Goal: Book appointment/travel/reservation

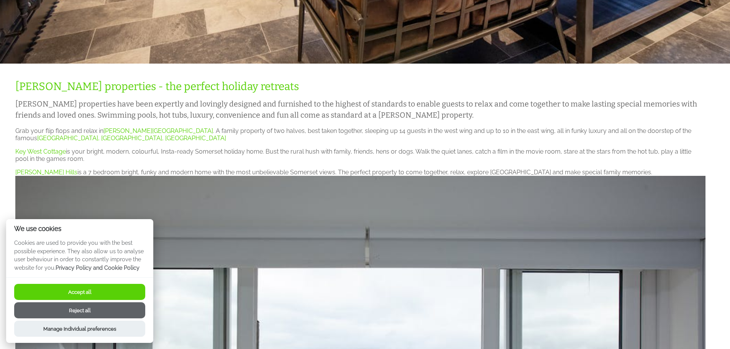
scroll to position [307, 0]
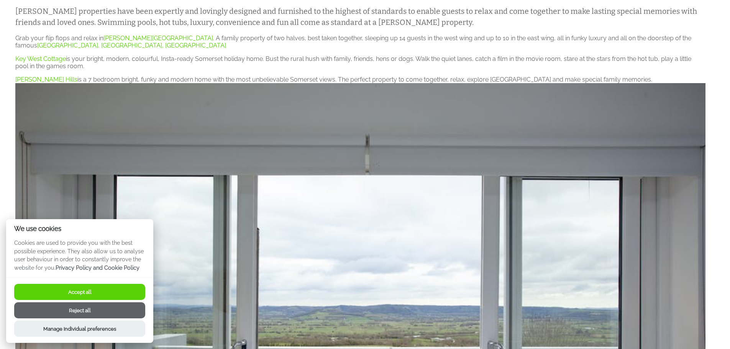
click at [103, 312] on button "Reject all" at bounding box center [79, 310] width 131 height 16
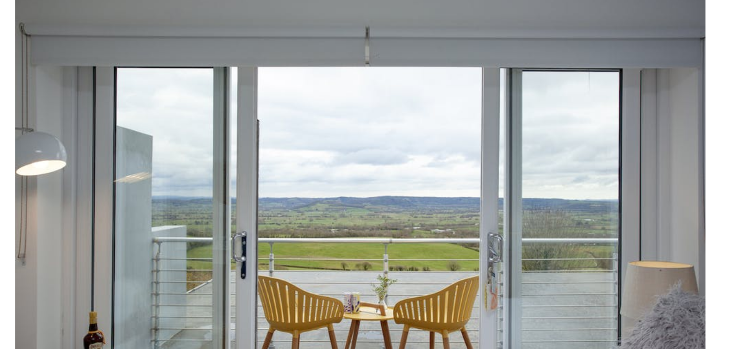
scroll to position [537, 0]
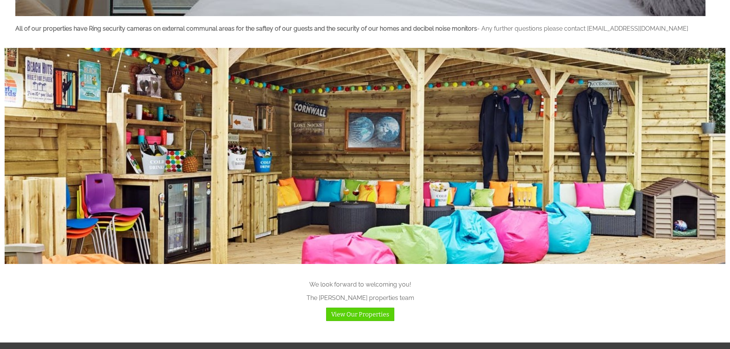
scroll to position [867, 0]
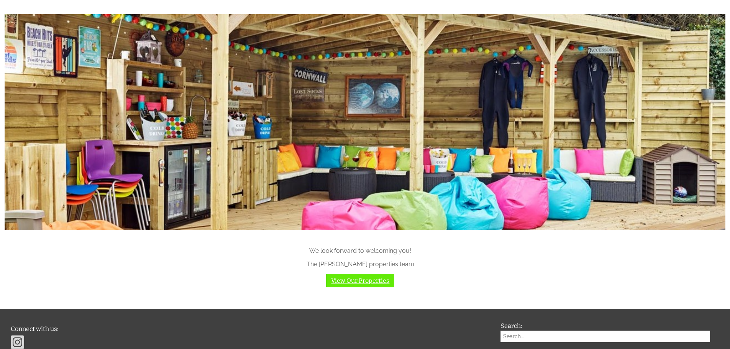
click at [367, 281] on link "View Our Properties" at bounding box center [360, 280] width 68 height 13
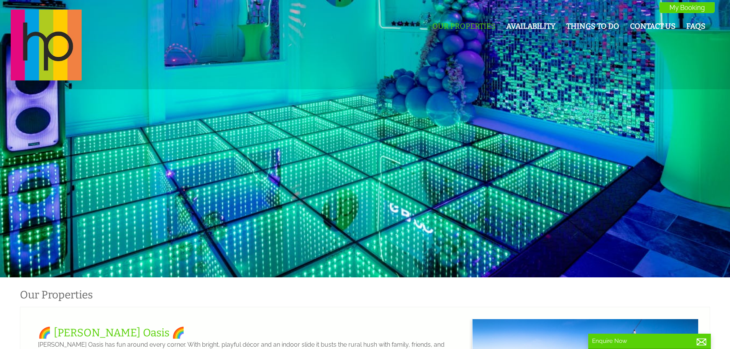
scroll to position [0, 7]
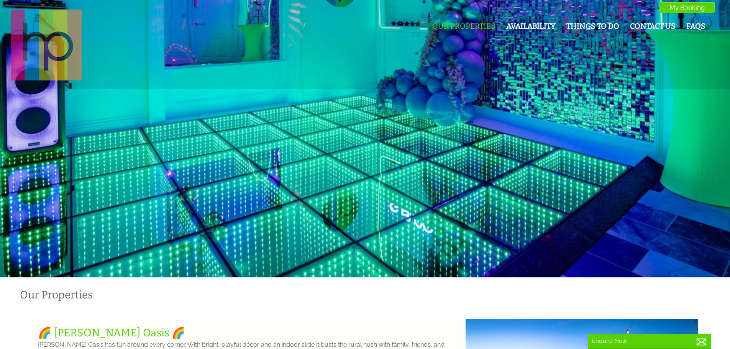
click at [73, 66] on img at bounding box center [46, 45] width 71 height 71
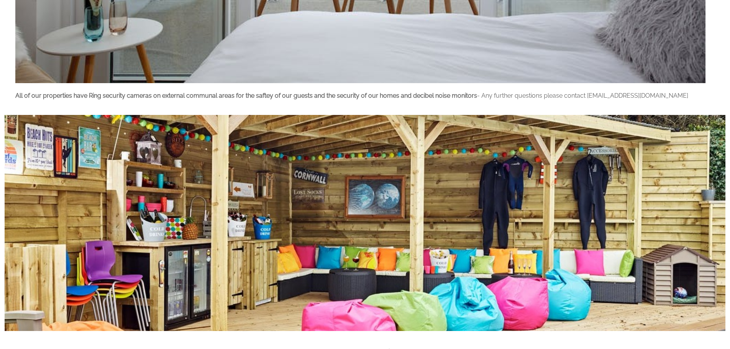
scroll to position [944, 0]
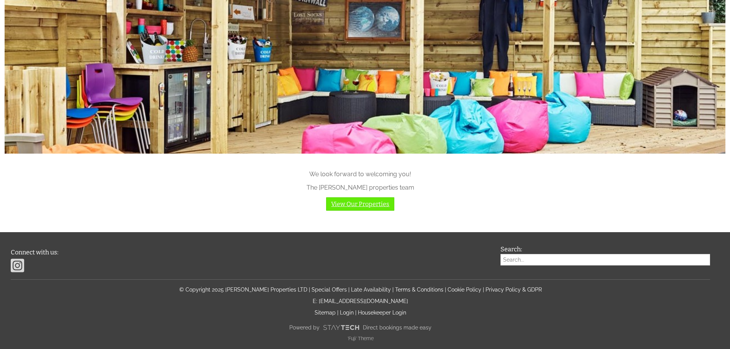
click at [357, 208] on link "View Our Properties" at bounding box center [360, 203] width 68 height 13
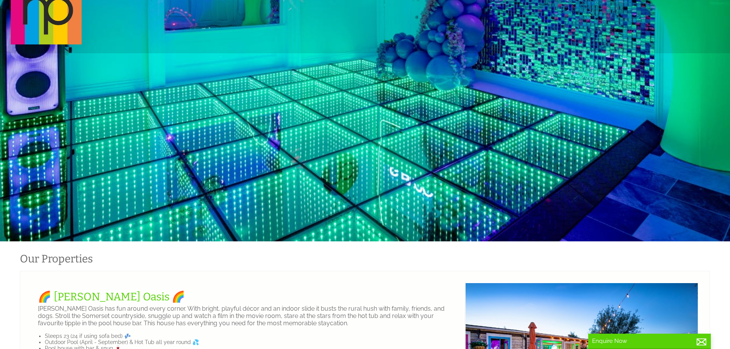
scroll to position [192, 0]
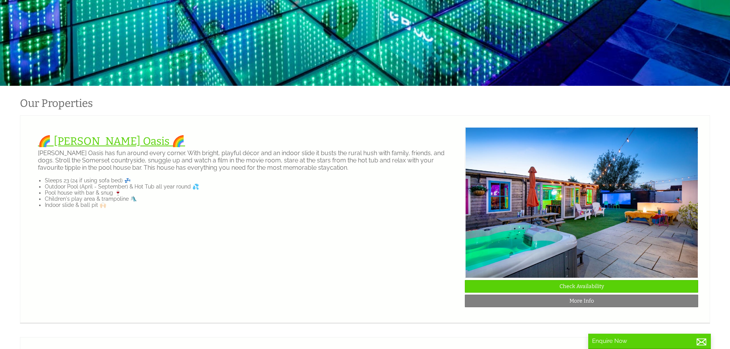
click at [90, 144] on link "🌈 [PERSON_NAME] Oasis 🌈" at bounding box center [111, 141] width 147 height 13
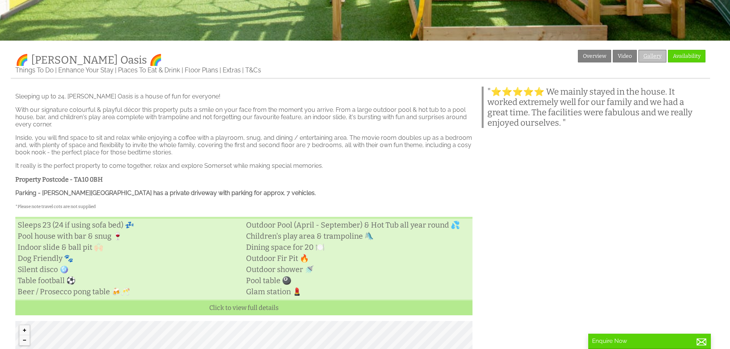
click at [648, 57] on link "Gallery" at bounding box center [652, 56] width 28 height 13
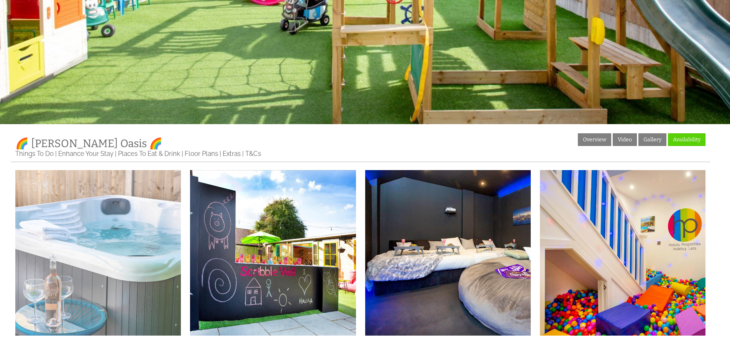
click at [152, 246] on img at bounding box center [98, 253] width 166 height 166
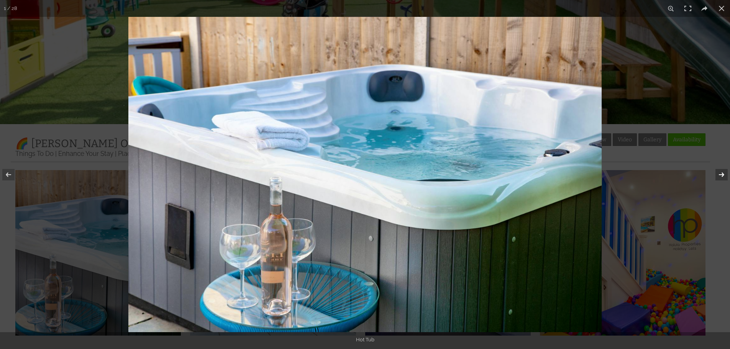
click at [716, 172] on button at bounding box center [716, 175] width 27 height 38
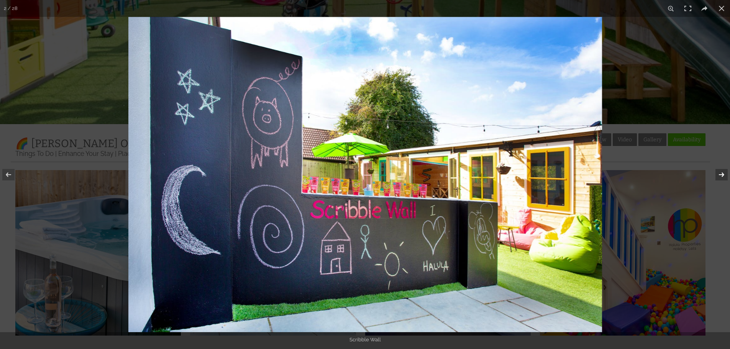
click at [722, 174] on button at bounding box center [716, 175] width 27 height 38
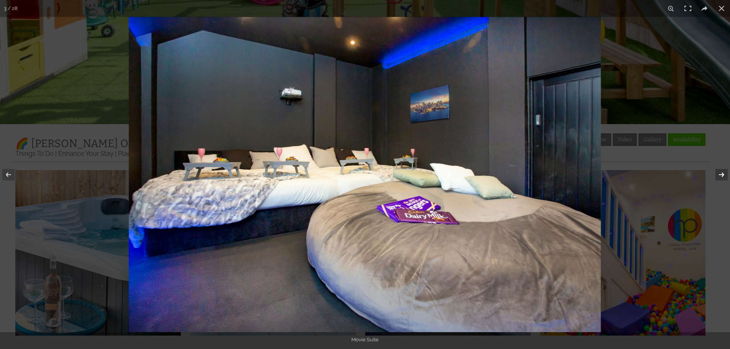
click at [722, 174] on button at bounding box center [716, 175] width 27 height 38
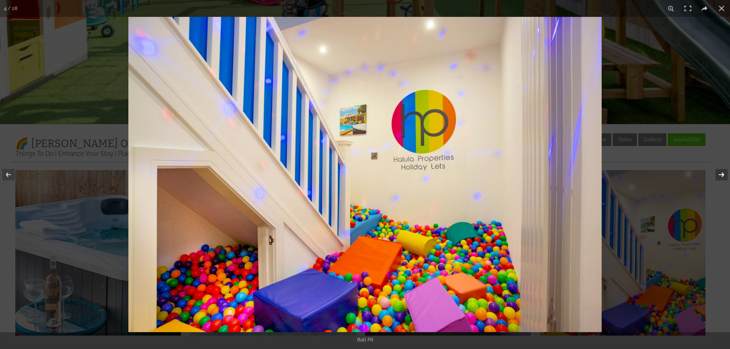
click at [722, 174] on button at bounding box center [716, 175] width 27 height 38
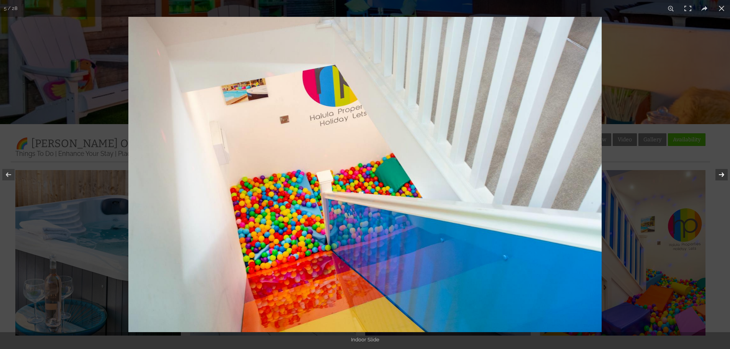
click at [722, 174] on button at bounding box center [716, 175] width 27 height 38
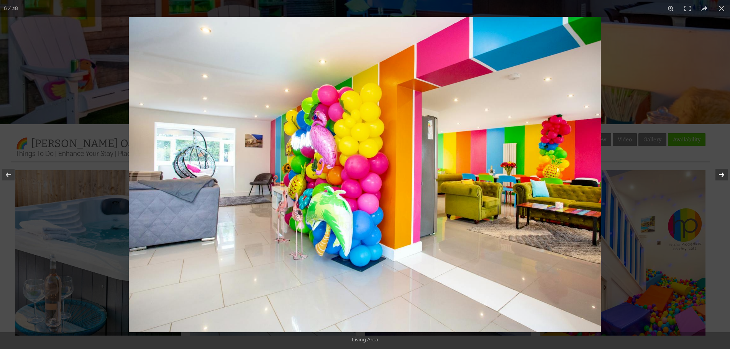
click at [722, 174] on button at bounding box center [716, 175] width 27 height 38
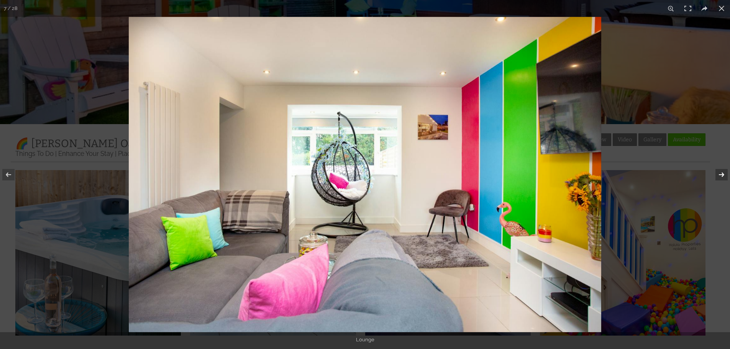
click at [722, 174] on button at bounding box center [716, 175] width 27 height 38
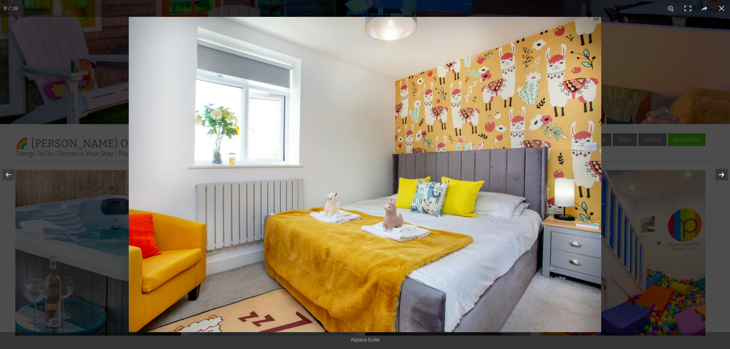
click at [722, 174] on button at bounding box center [716, 175] width 27 height 38
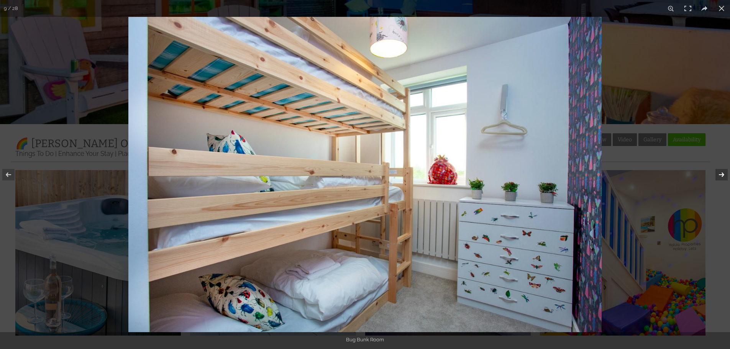
click at [722, 174] on button at bounding box center [716, 175] width 27 height 38
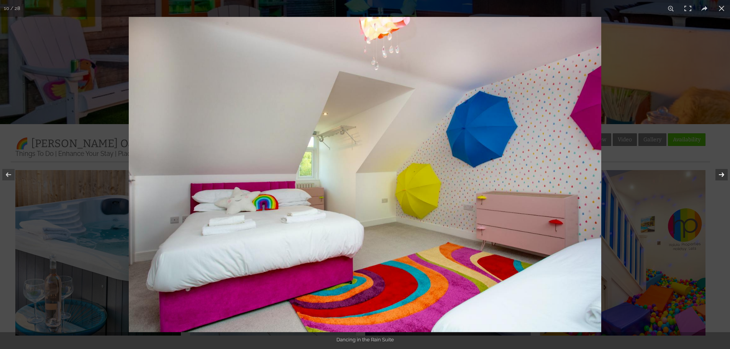
click at [722, 174] on button at bounding box center [716, 175] width 27 height 38
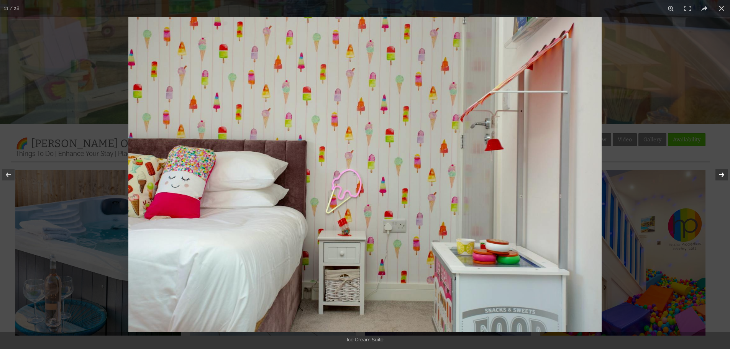
click at [722, 174] on button at bounding box center [716, 175] width 27 height 38
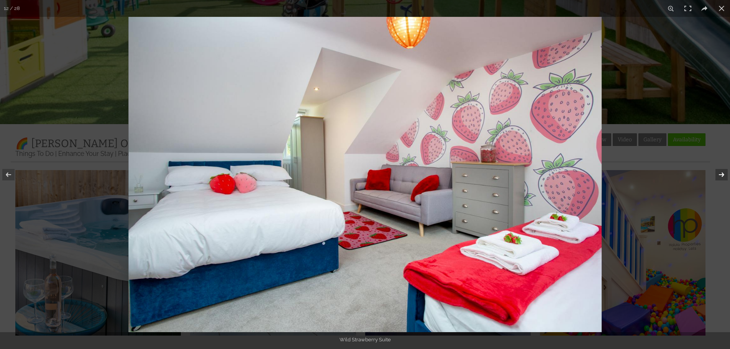
click at [722, 174] on button at bounding box center [716, 175] width 27 height 38
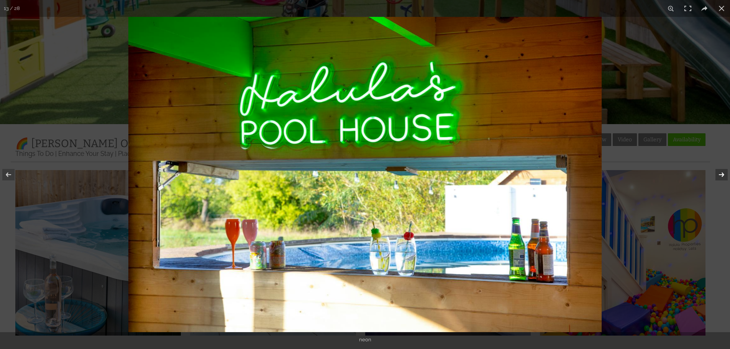
click at [722, 174] on button at bounding box center [716, 175] width 27 height 38
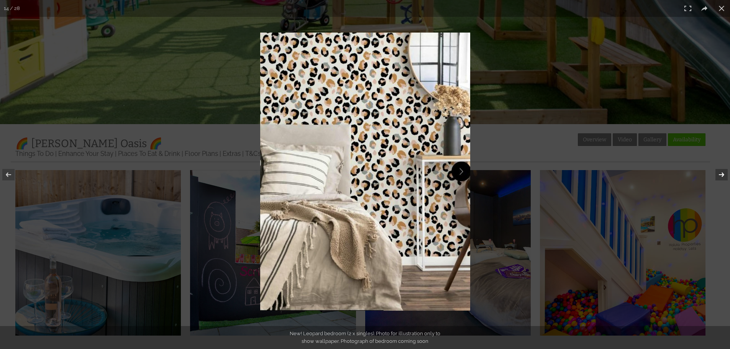
click at [722, 174] on button at bounding box center [716, 175] width 27 height 38
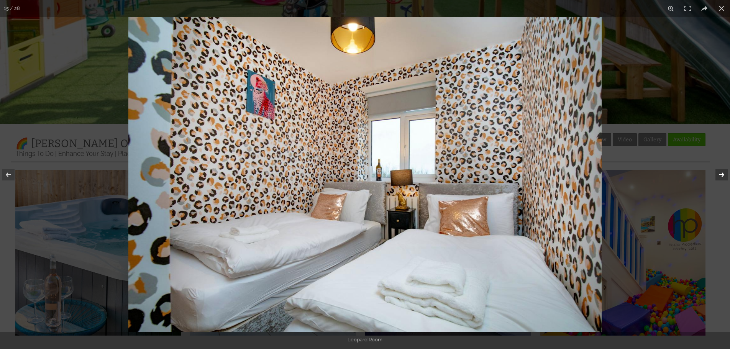
click at [722, 174] on button at bounding box center [716, 175] width 27 height 38
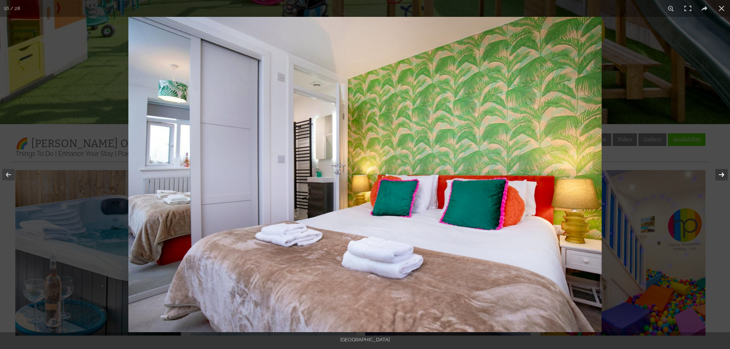
click at [722, 174] on button at bounding box center [716, 175] width 27 height 38
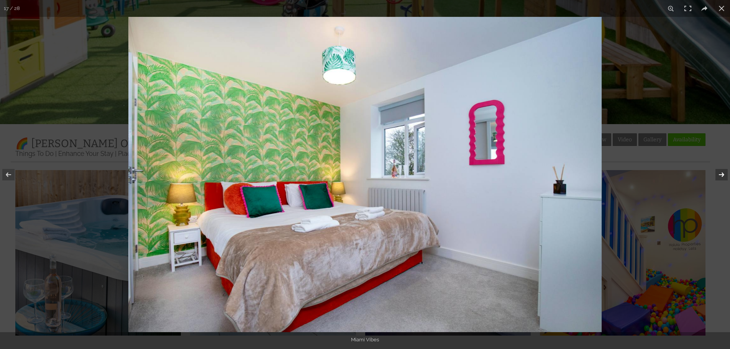
click at [722, 174] on button at bounding box center [716, 175] width 27 height 38
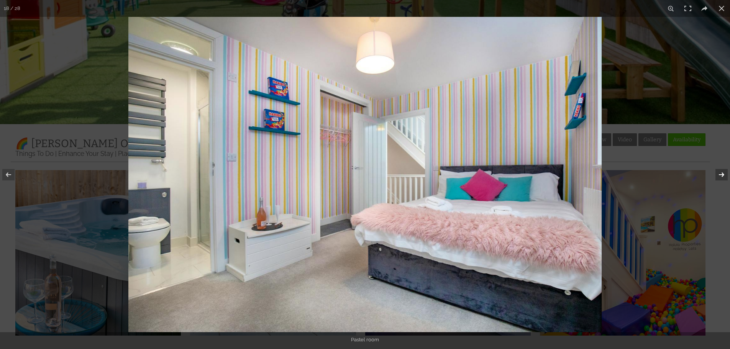
click at [722, 174] on button at bounding box center [716, 175] width 27 height 38
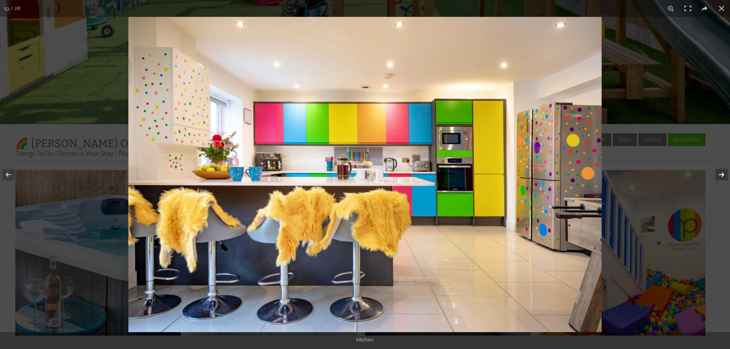
click at [722, 174] on button at bounding box center [716, 175] width 27 height 38
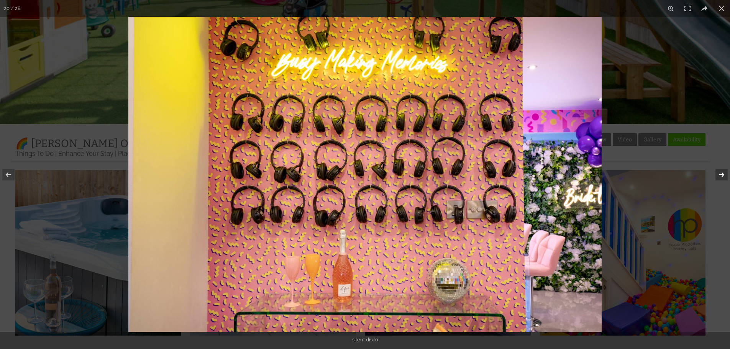
click at [722, 174] on button at bounding box center [716, 175] width 27 height 38
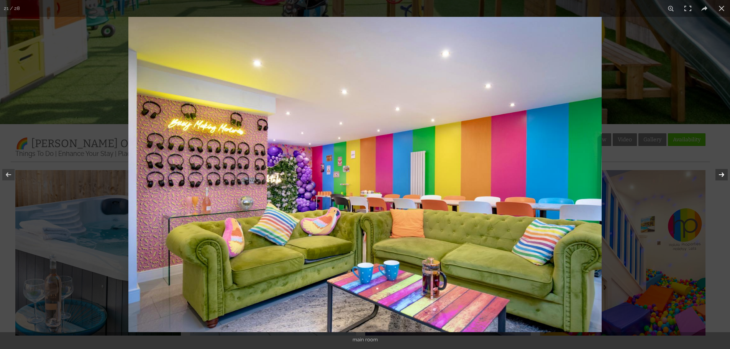
click at [722, 174] on button at bounding box center [716, 175] width 27 height 38
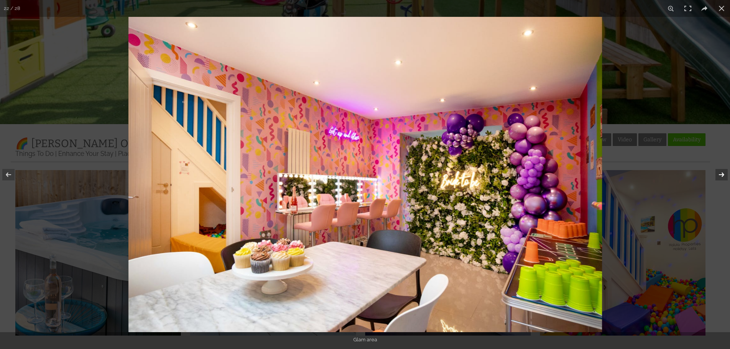
click at [722, 174] on button at bounding box center [716, 175] width 27 height 38
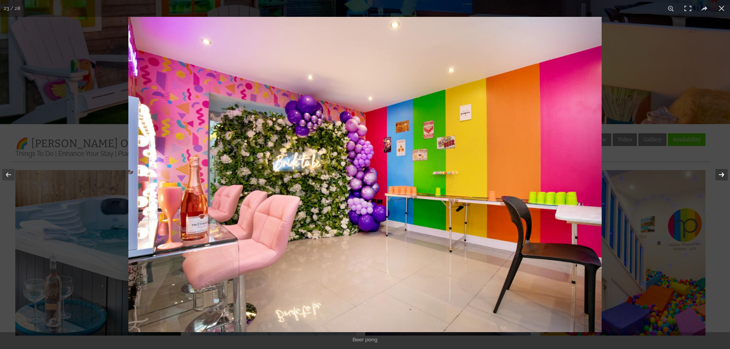
click at [722, 174] on button at bounding box center [716, 175] width 27 height 38
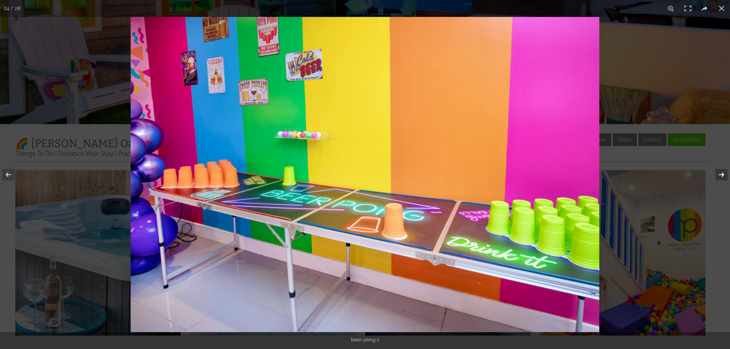
click at [722, 174] on button at bounding box center [716, 175] width 27 height 38
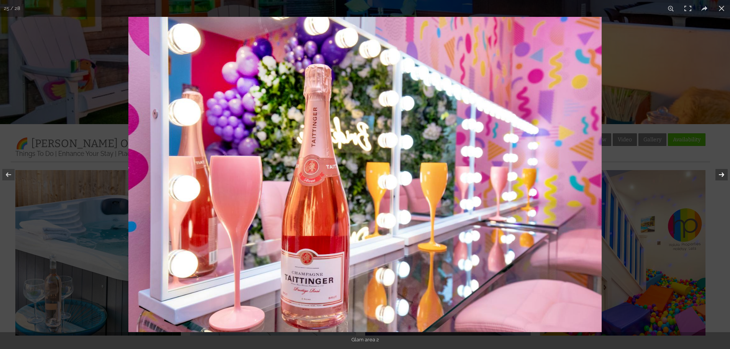
click at [722, 174] on button at bounding box center [716, 175] width 27 height 38
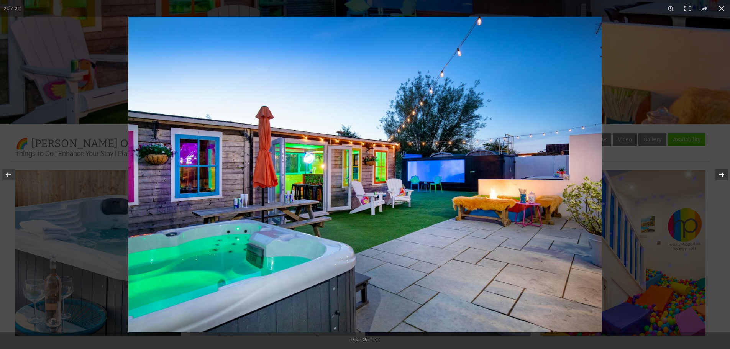
click at [722, 174] on button at bounding box center [716, 175] width 27 height 38
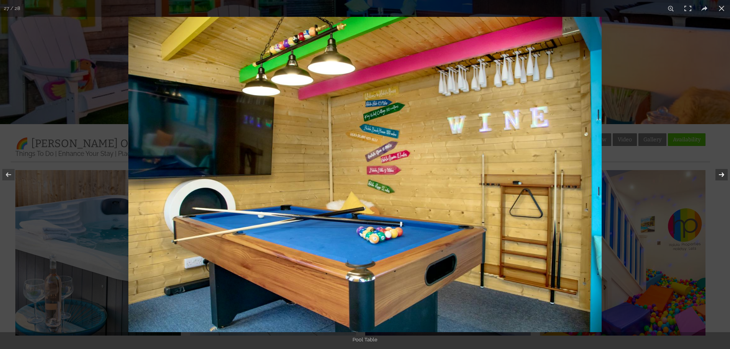
click at [722, 174] on button at bounding box center [716, 175] width 27 height 38
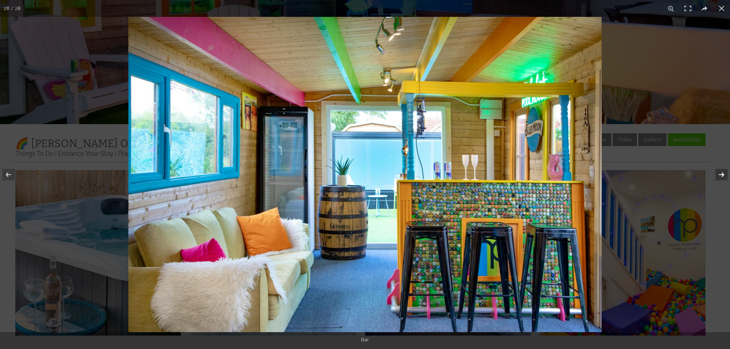
click at [722, 174] on button at bounding box center [716, 175] width 27 height 38
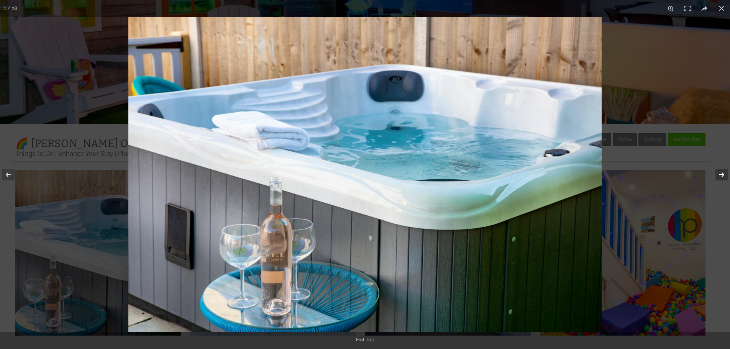
click at [722, 174] on button at bounding box center [716, 175] width 27 height 38
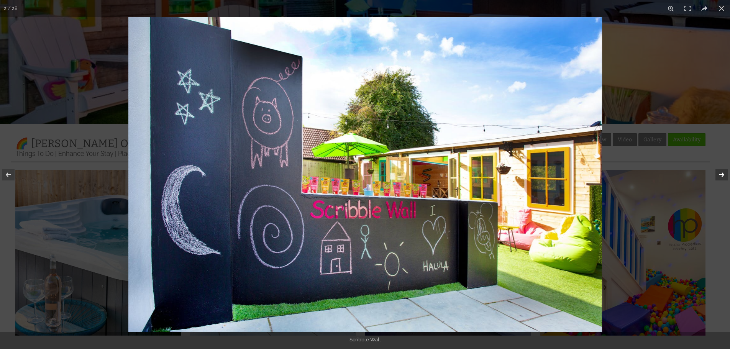
click at [722, 174] on button at bounding box center [716, 175] width 27 height 38
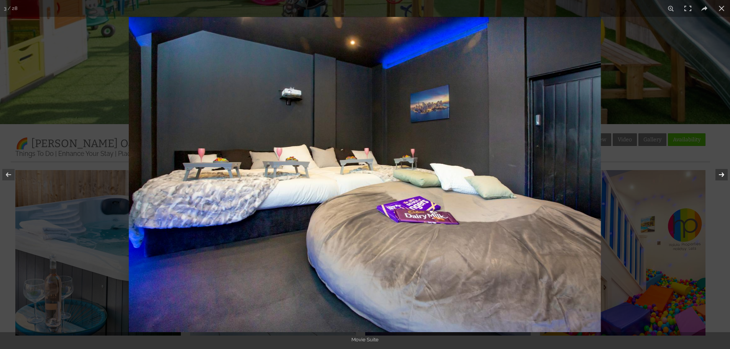
click at [722, 175] on button at bounding box center [716, 175] width 27 height 38
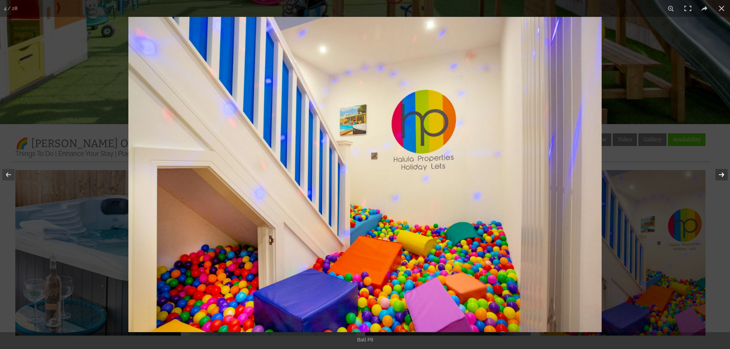
click at [722, 175] on button at bounding box center [716, 175] width 27 height 38
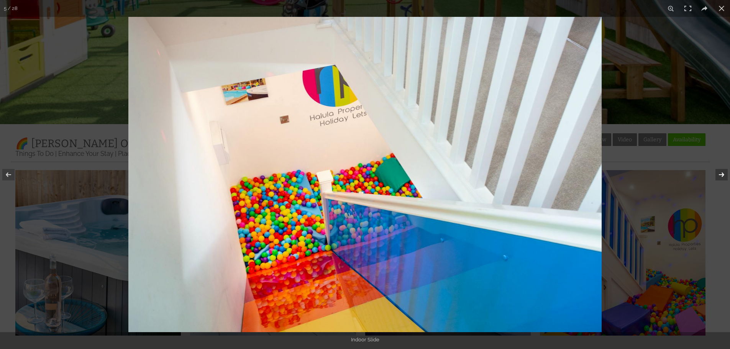
click at [722, 175] on button at bounding box center [716, 175] width 27 height 38
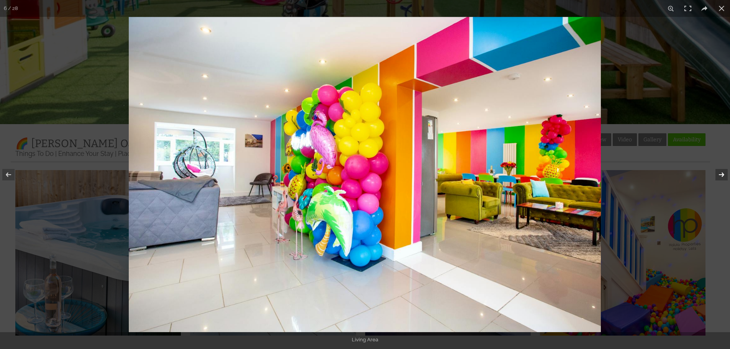
click at [722, 175] on button at bounding box center [716, 175] width 27 height 38
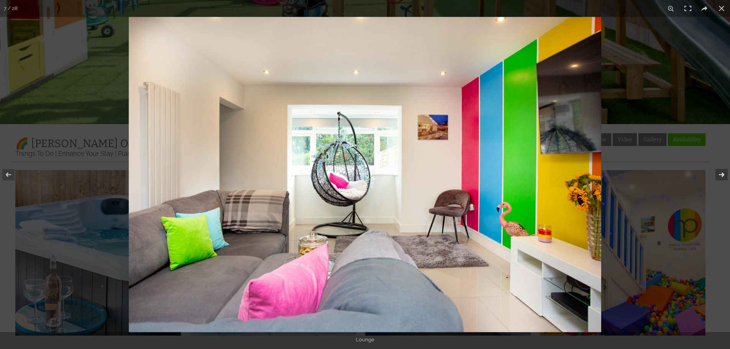
click at [722, 175] on button at bounding box center [716, 175] width 27 height 38
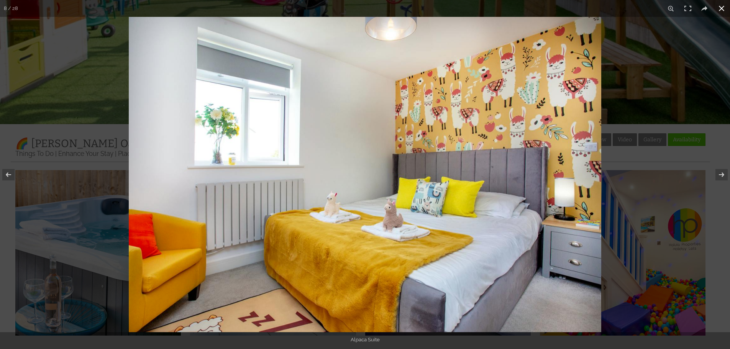
click at [720, 7] on button at bounding box center [721, 8] width 17 height 17
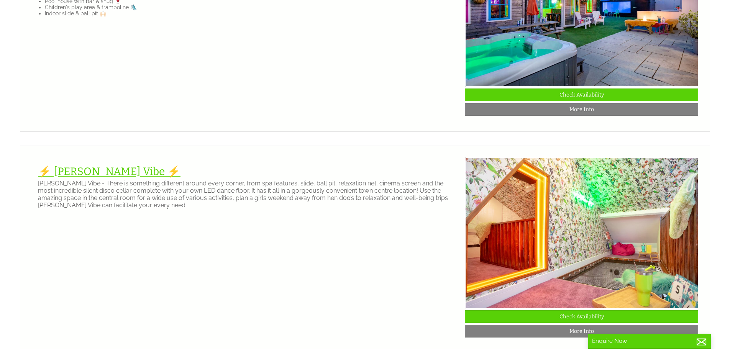
click at [74, 178] on link "⚡️ [PERSON_NAME] Vibe ⚡️" at bounding box center [109, 171] width 143 height 13
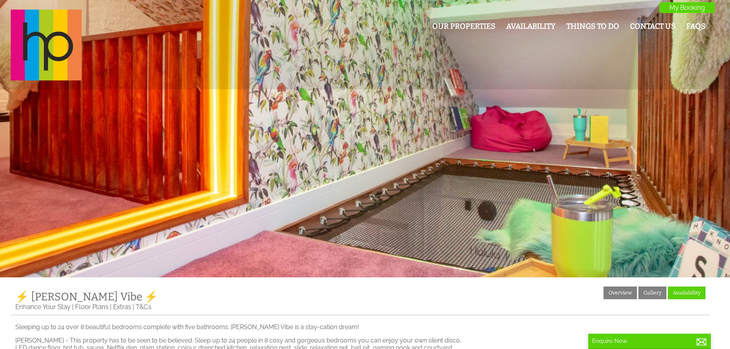
click at [388, 197] on div at bounding box center [365, 138] width 730 height 277
click at [650, 289] on link "Gallery" at bounding box center [652, 293] width 28 height 13
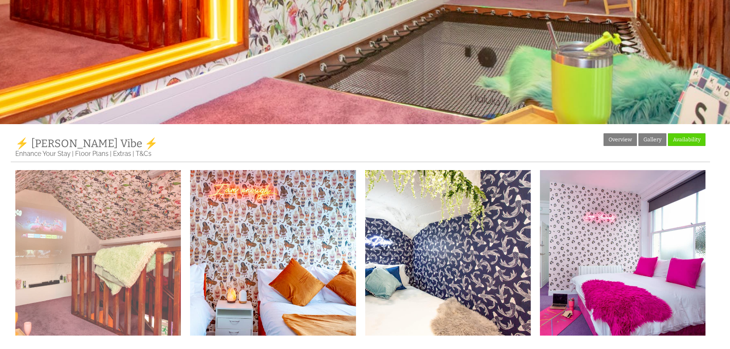
click at [87, 213] on img at bounding box center [98, 253] width 166 height 166
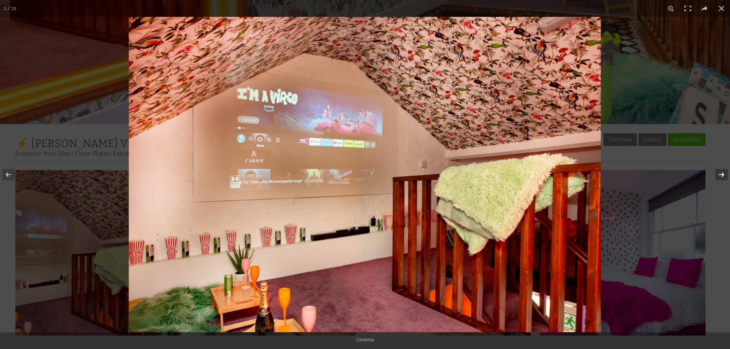
click at [720, 174] on button at bounding box center [716, 175] width 27 height 38
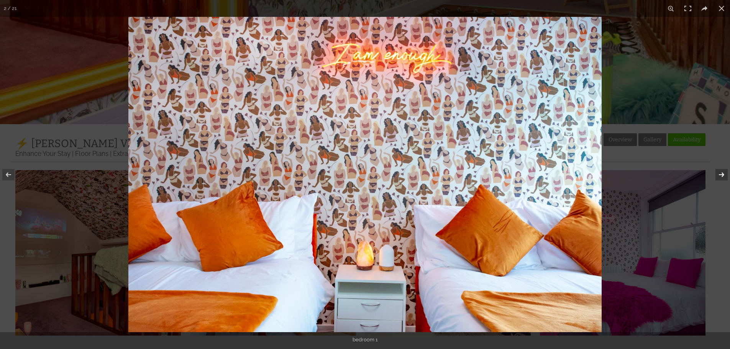
click at [720, 174] on button at bounding box center [716, 175] width 27 height 38
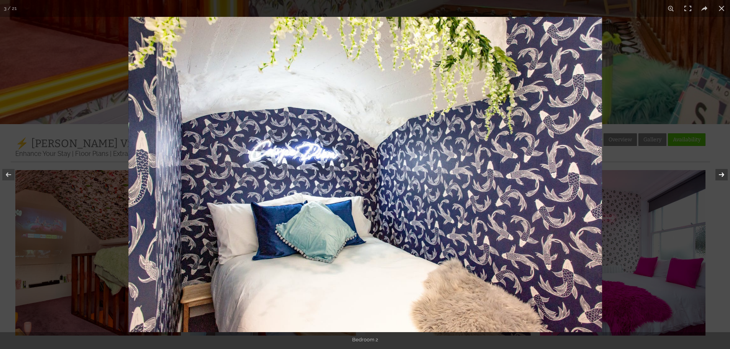
click at [720, 174] on button at bounding box center [716, 175] width 27 height 38
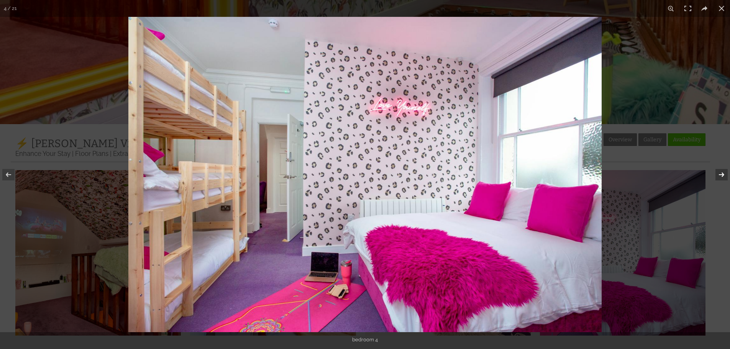
click at [720, 174] on button at bounding box center [716, 175] width 27 height 38
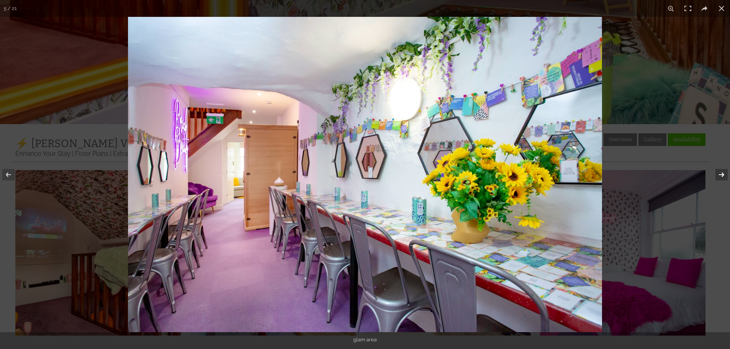
click at [720, 174] on button at bounding box center [716, 175] width 27 height 38
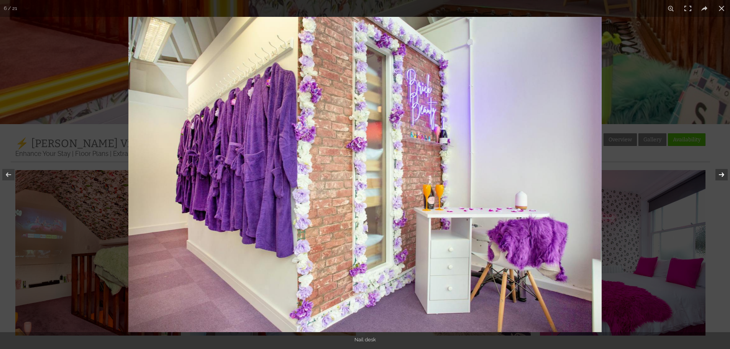
click at [722, 174] on button at bounding box center [716, 175] width 27 height 38
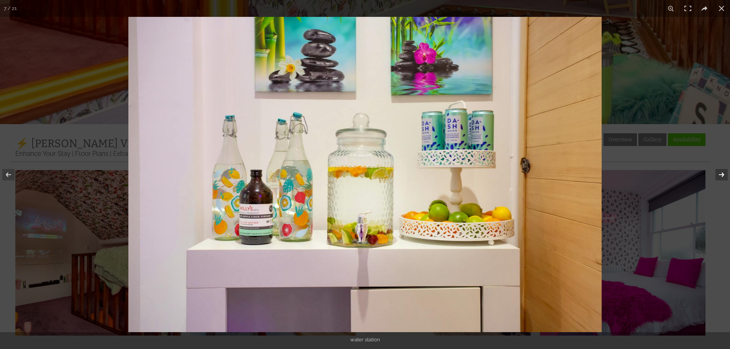
click at [722, 174] on button at bounding box center [716, 175] width 27 height 38
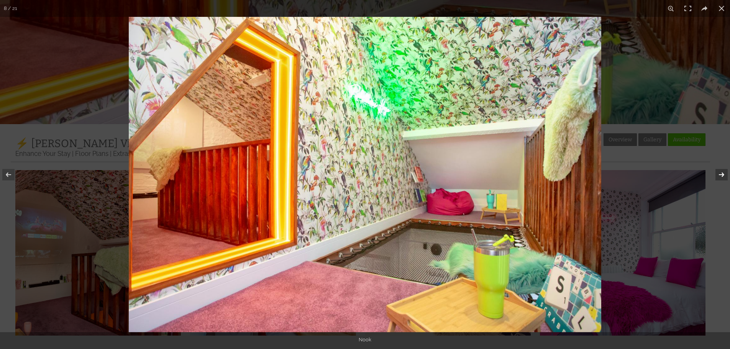
click at [722, 174] on button at bounding box center [716, 175] width 27 height 38
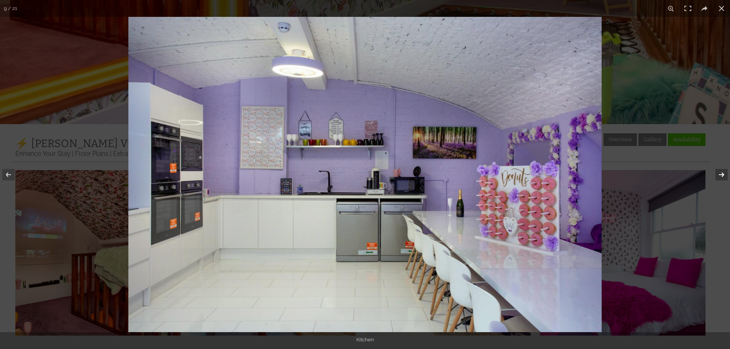
click at [722, 174] on button at bounding box center [716, 175] width 27 height 38
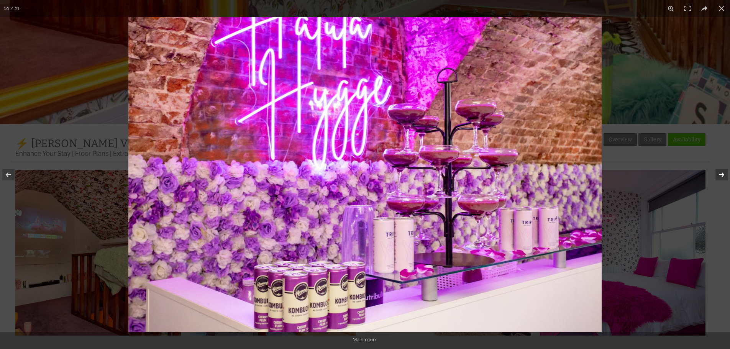
click at [722, 174] on button at bounding box center [716, 175] width 27 height 38
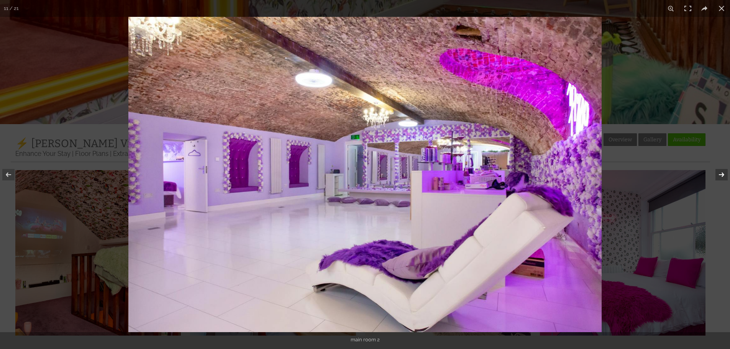
click at [722, 174] on button at bounding box center [716, 175] width 27 height 38
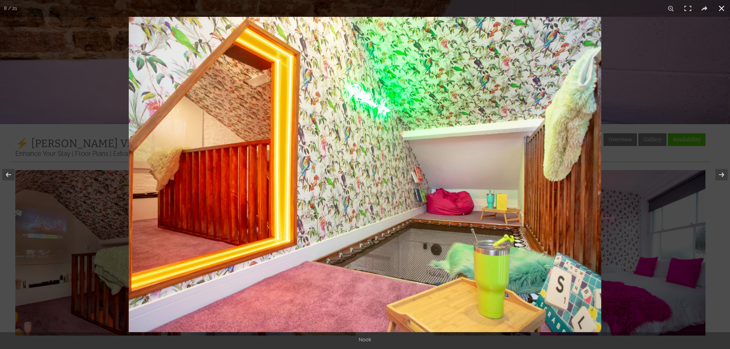
click at [722, 9] on button at bounding box center [721, 8] width 17 height 17
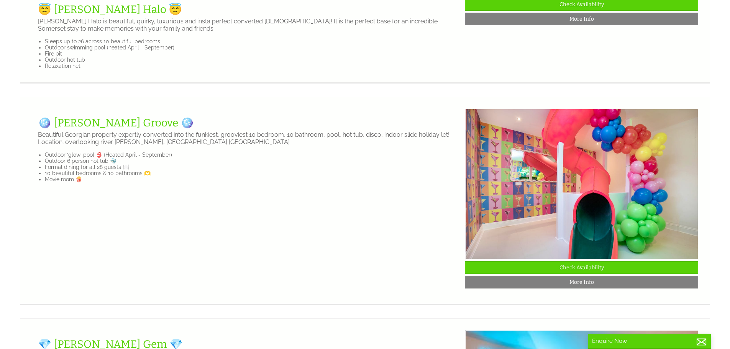
scroll to position [1150, 0]
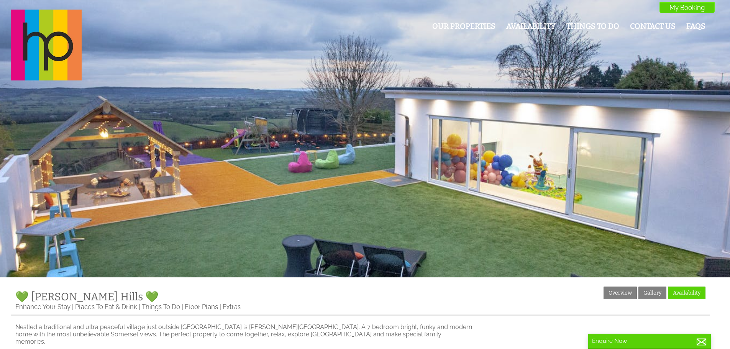
click at [224, 198] on div at bounding box center [365, 138] width 730 height 277
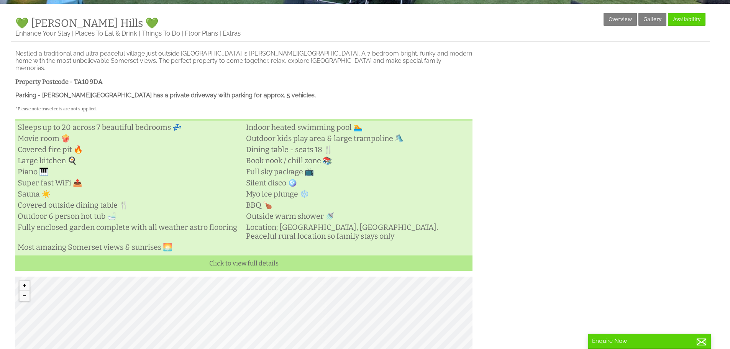
scroll to position [187, 0]
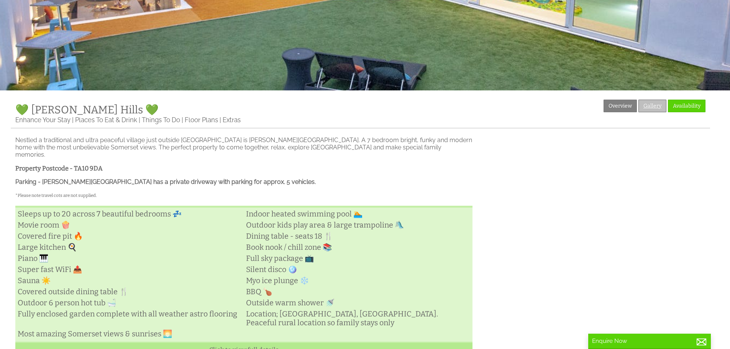
click at [650, 108] on link "Gallery" at bounding box center [652, 106] width 28 height 13
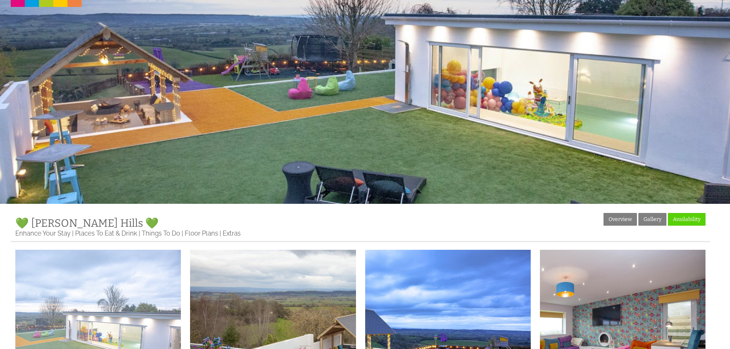
scroll to position [192, 0]
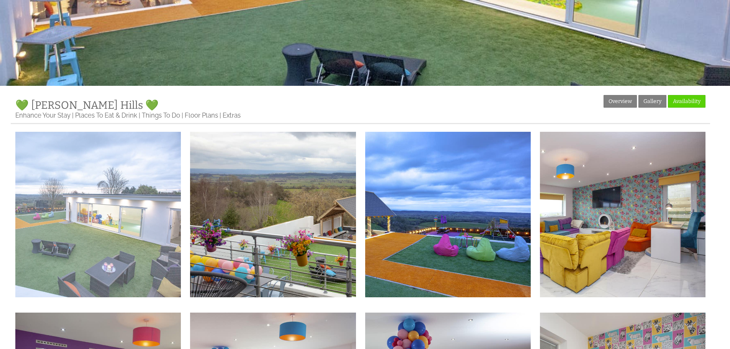
click at [112, 224] on img at bounding box center [98, 215] width 166 height 166
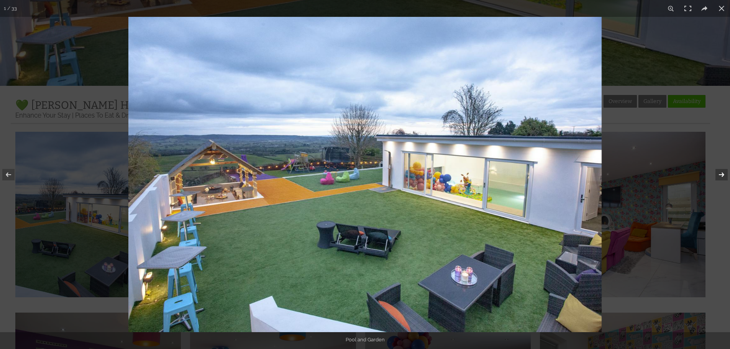
click at [723, 176] on button at bounding box center [716, 175] width 27 height 38
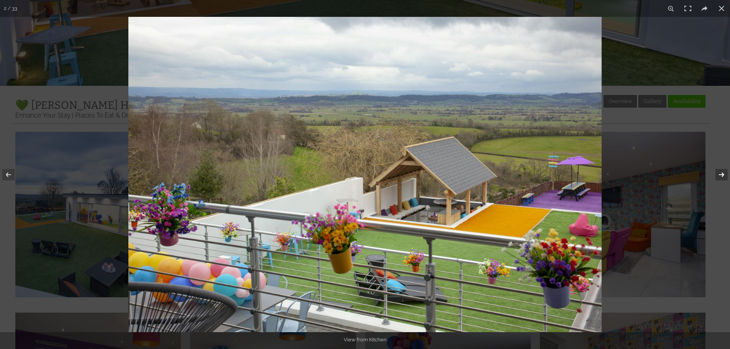
click at [723, 176] on button at bounding box center [716, 175] width 27 height 38
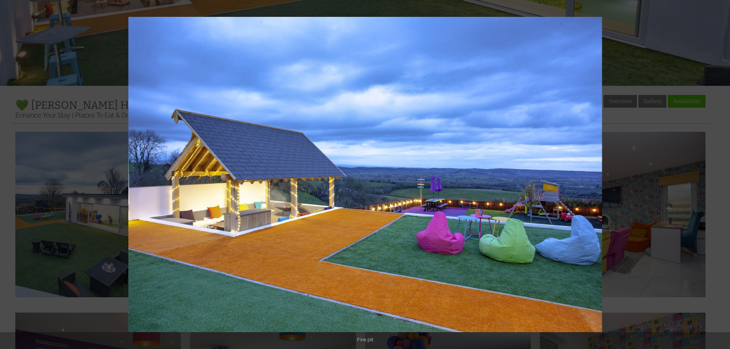
click at [723, 176] on button at bounding box center [716, 175] width 27 height 38
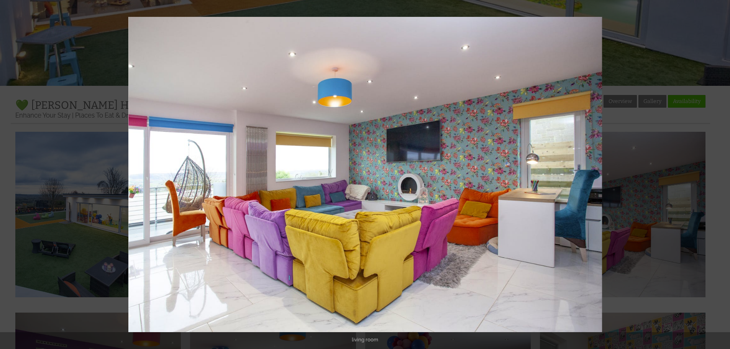
click at [723, 176] on button at bounding box center [716, 175] width 27 height 38
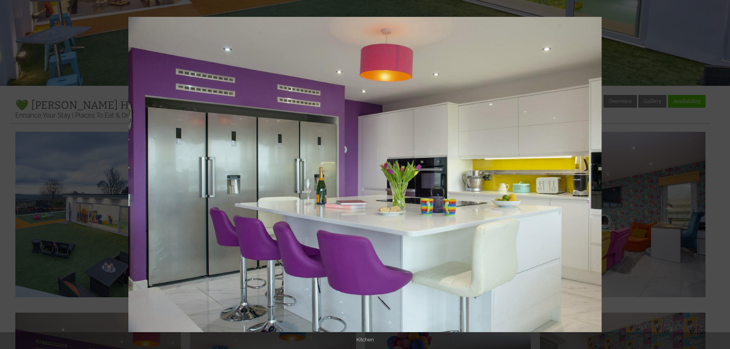
click at [723, 176] on button at bounding box center [716, 175] width 27 height 38
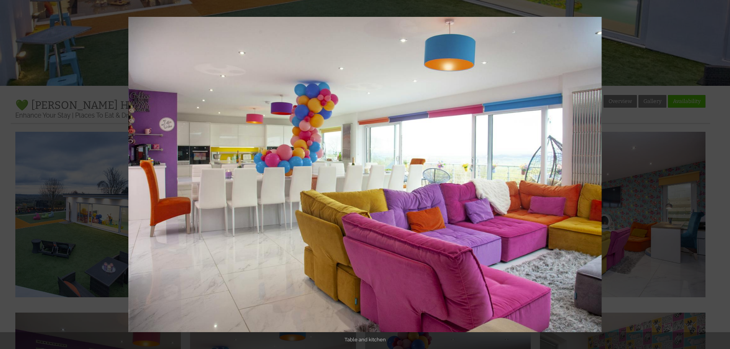
click at [723, 176] on button at bounding box center [716, 175] width 27 height 38
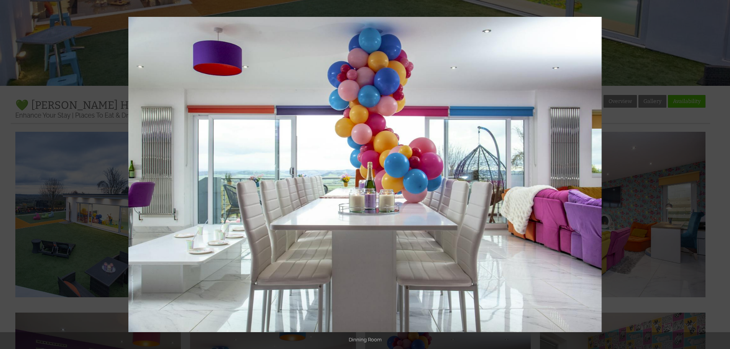
click at [723, 176] on button at bounding box center [716, 175] width 27 height 38
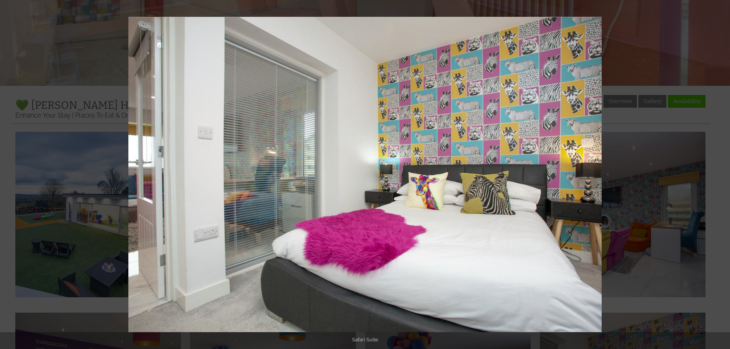
click at [723, 176] on button at bounding box center [716, 175] width 27 height 38
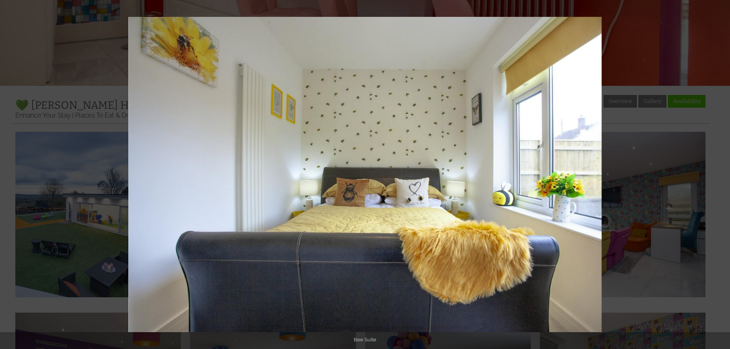
click at [723, 176] on button at bounding box center [716, 175] width 27 height 38
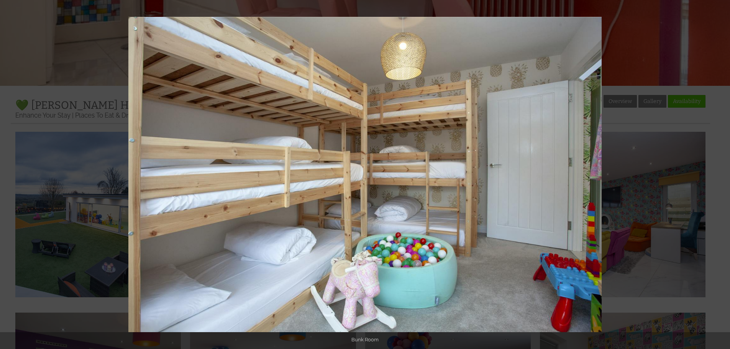
click at [723, 176] on button at bounding box center [716, 175] width 27 height 38
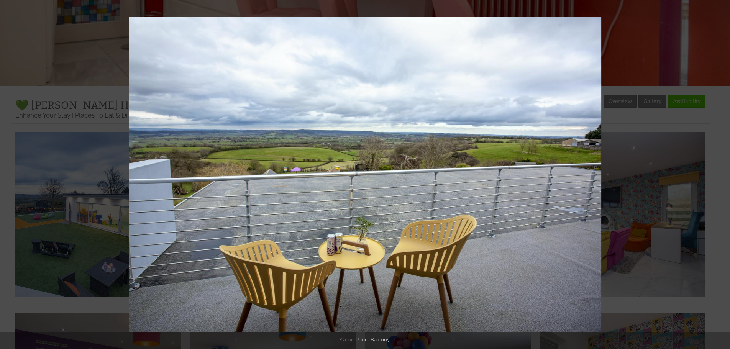
click at [723, 176] on button at bounding box center [716, 175] width 27 height 38
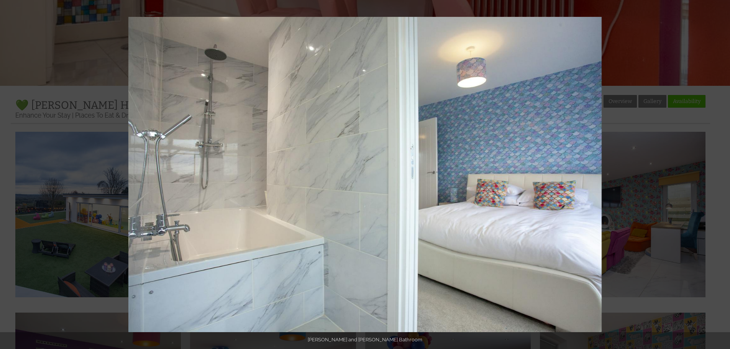
click at [723, 176] on button at bounding box center [716, 175] width 27 height 38
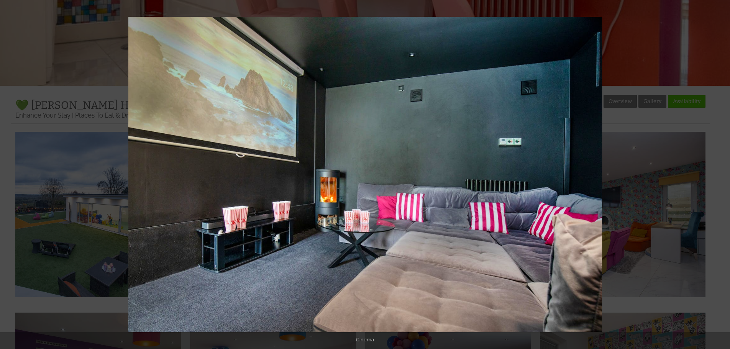
click at [723, 176] on button at bounding box center [716, 175] width 27 height 38
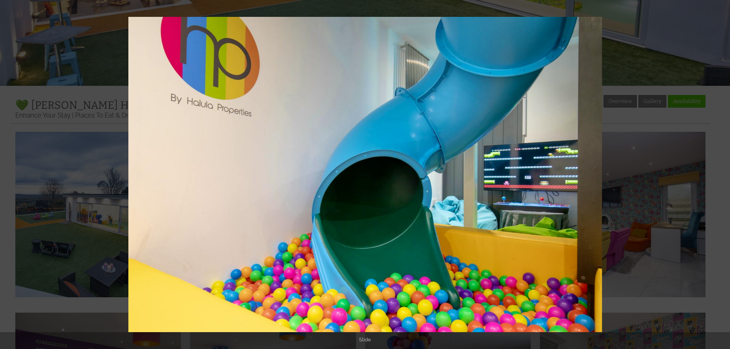
click at [723, 176] on button at bounding box center [716, 175] width 27 height 38
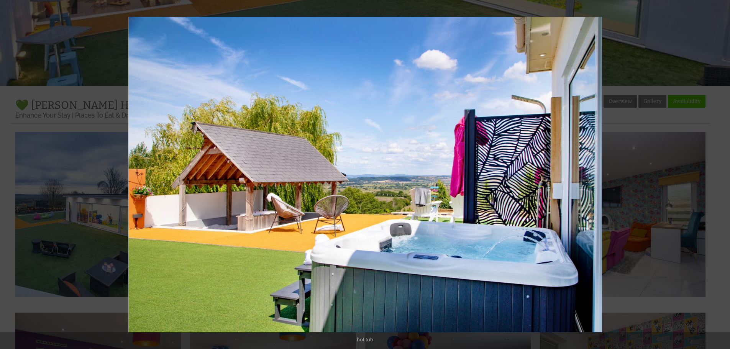
click at [723, 176] on button at bounding box center [716, 175] width 27 height 38
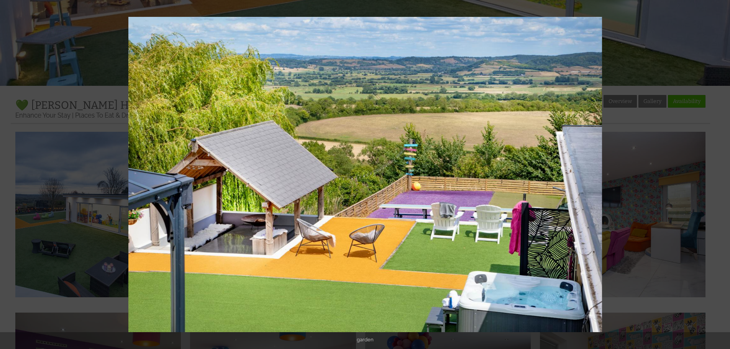
click at [723, 176] on button at bounding box center [716, 175] width 27 height 38
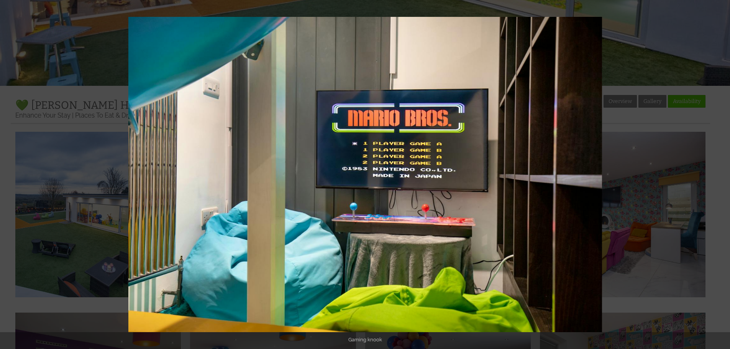
click at [723, 176] on button at bounding box center [716, 175] width 27 height 38
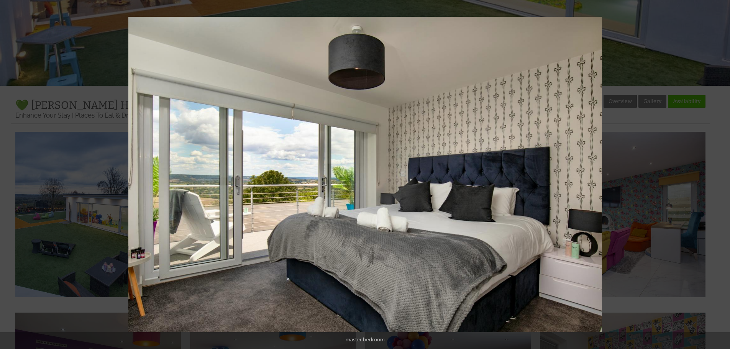
click at [723, 176] on button at bounding box center [716, 175] width 27 height 38
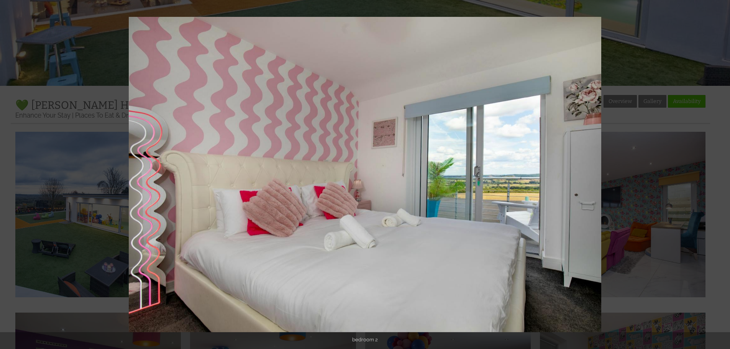
click at [723, 176] on button at bounding box center [716, 175] width 27 height 38
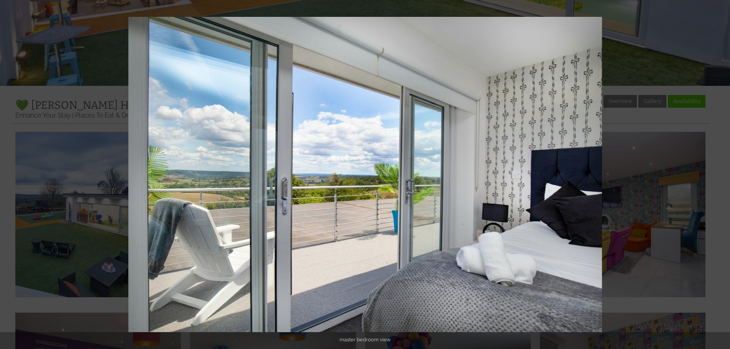
click at [723, 176] on button at bounding box center [716, 175] width 27 height 38
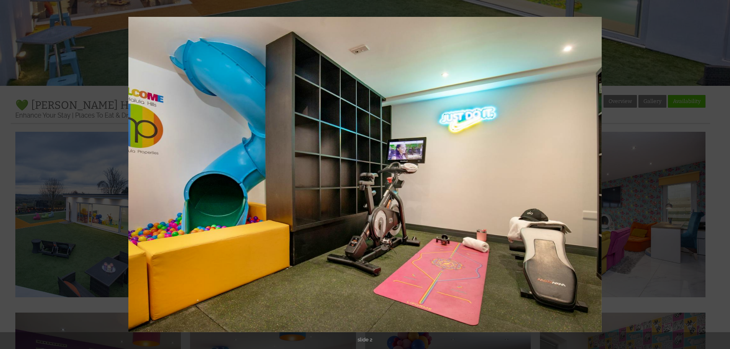
click at [723, 176] on button at bounding box center [716, 175] width 27 height 38
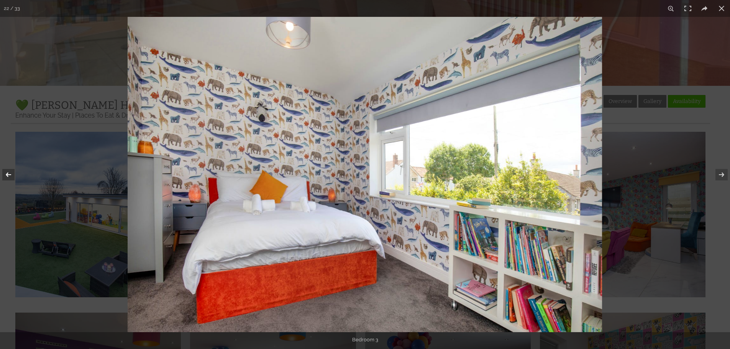
click at [15, 167] on button at bounding box center [13, 175] width 27 height 38
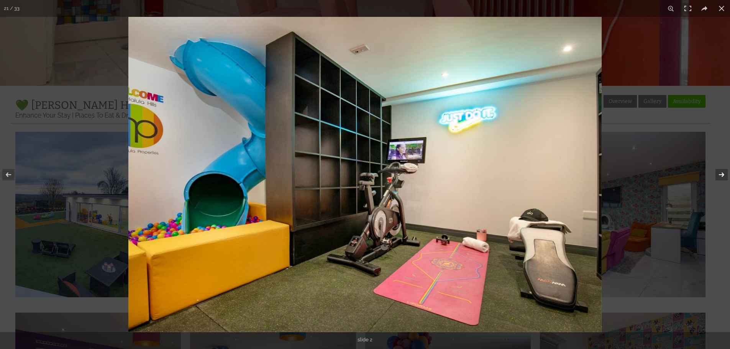
click at [722, 171] on button at bounding box center [716, 175] width 27 height 38
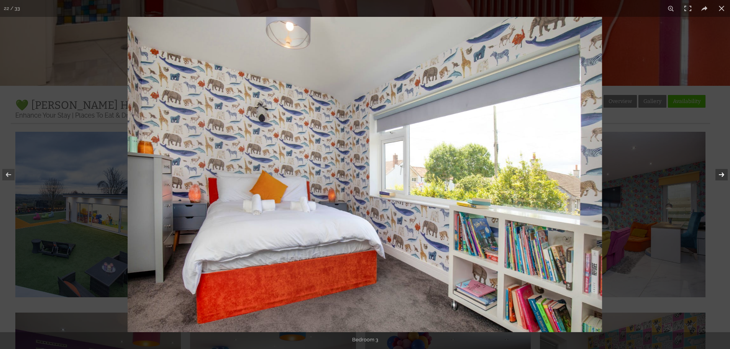
click at [720, 173] on button at bounding box center [716, 175] width 27 height 38
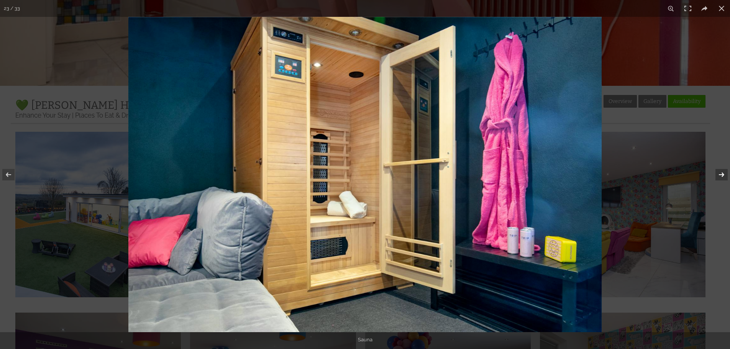
click at [721, 174] on button at bounding box center [716, 175] width 27 height 38
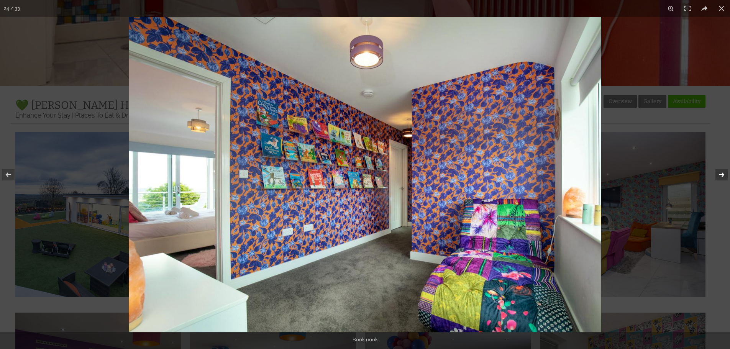
click at [722, 174] on button at bounding box center [716, 175] width 27 height 38
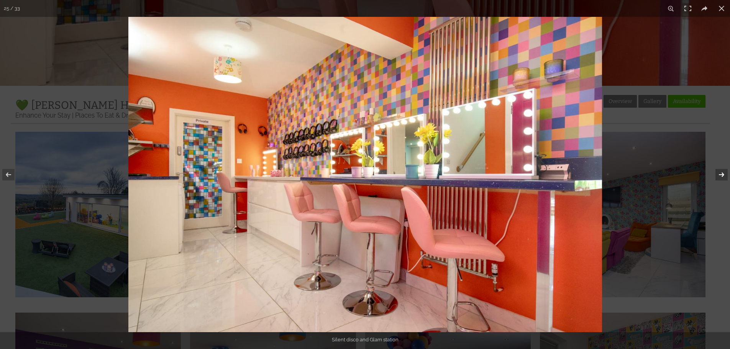
click at [722, 174] on button at bounding box center [716, 175] width 27 height 38
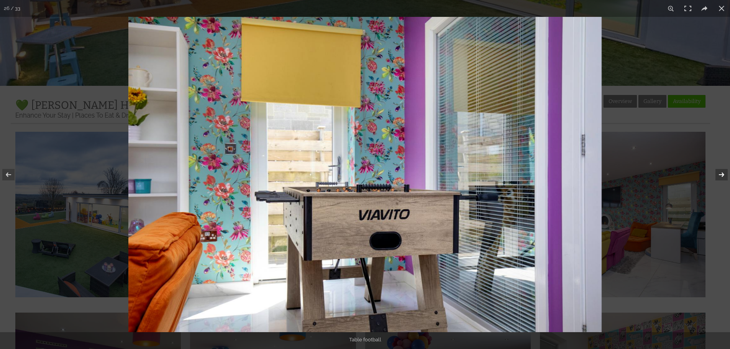
click at [722, 174] on button at bounding box center [716, 175] width 27 height 38
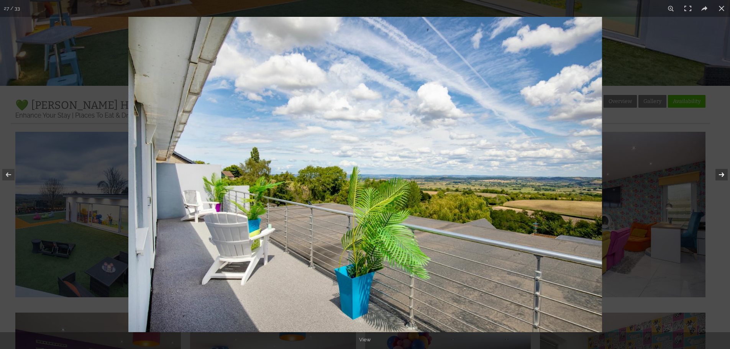
click at [722, 174] on button at bounding box center [716, 175] width 27 height 38
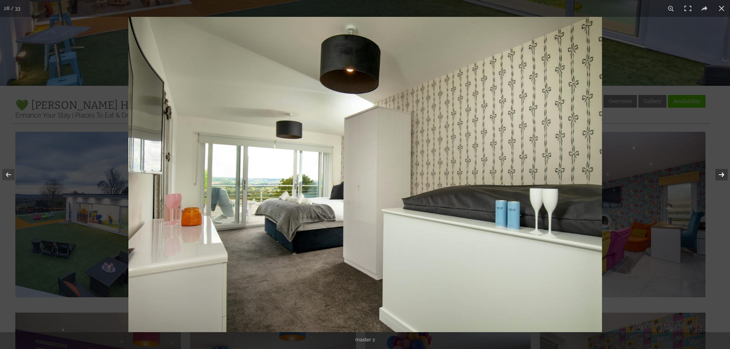
click at [722, 174] on button at bounding box center [716, 175] width 27 height 38
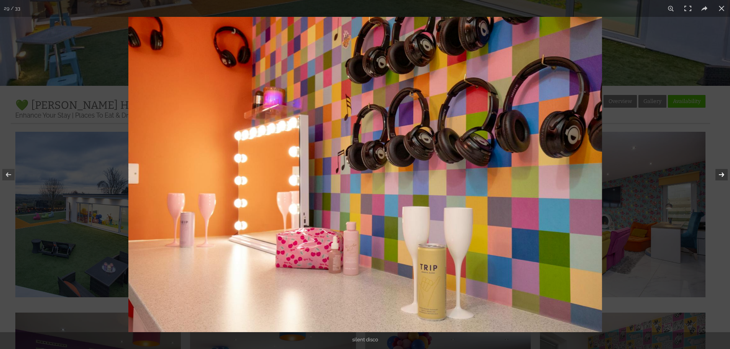
click at [722, 174] on button at bounding box center [716, 175] width 27 height 38
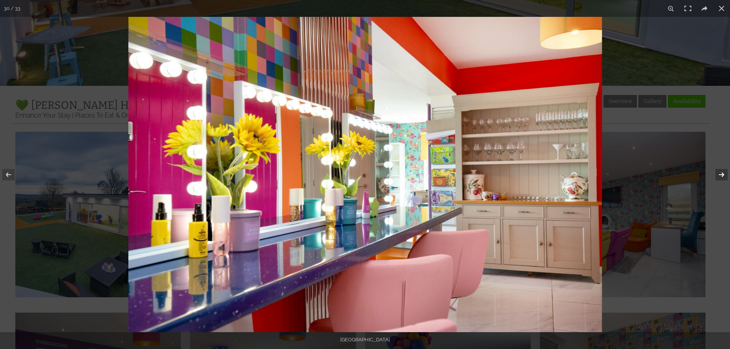
click at [722, 174] on button at bounding box center [716, 175] width 27 height 38
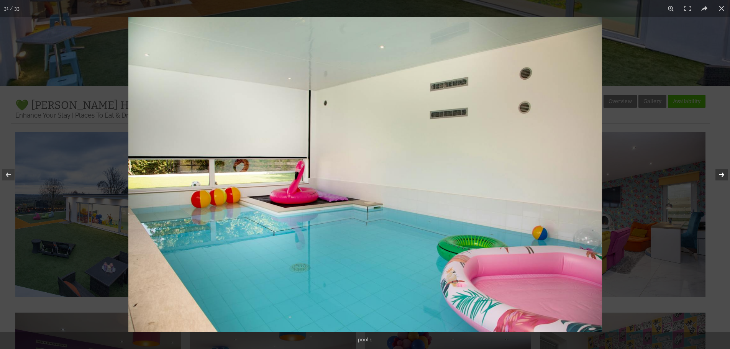
click at [722, 174] on button at bounding box center [716, 175] width 27 height 38
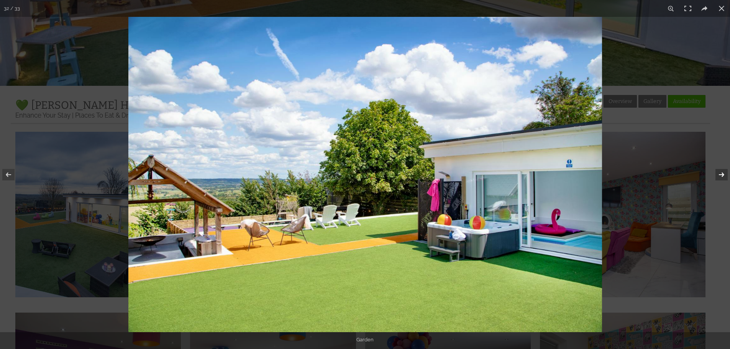
click at [722, 174] on button at bounding box center [716, 175] width 27 height 38
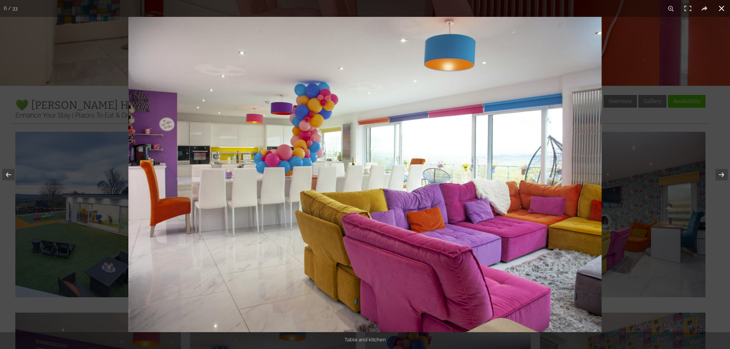
click at [719, 7] on button at bounding box center [721, 8] width 17 height 17
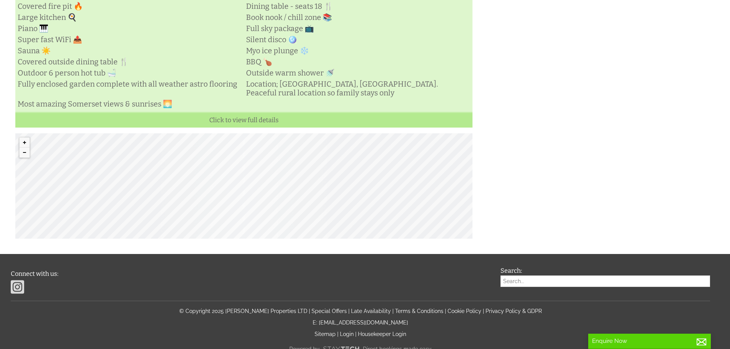
scroll to position [264, 0]
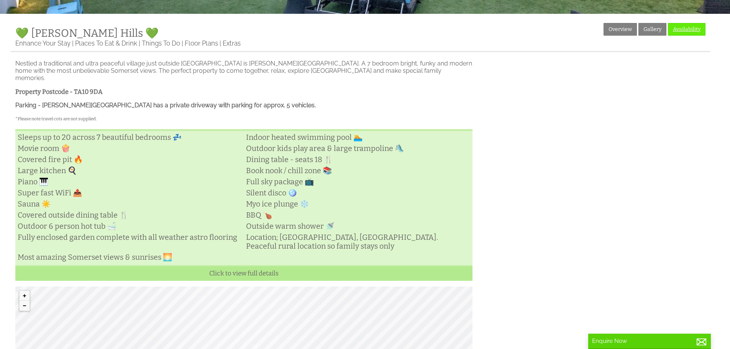
click at [676, 33] on link "Availability" at bounding box center [687, 29] width 38 height 13
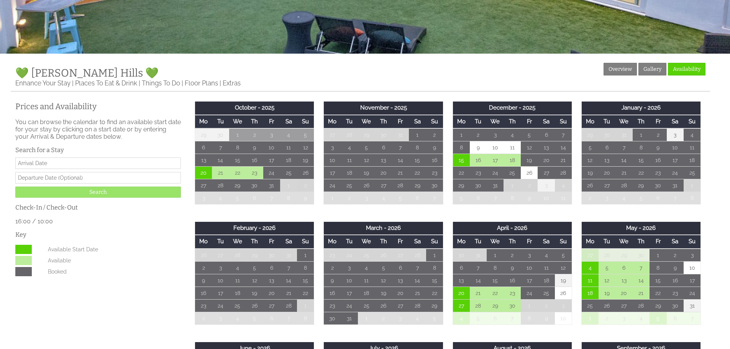
scroll to position [230, 0]
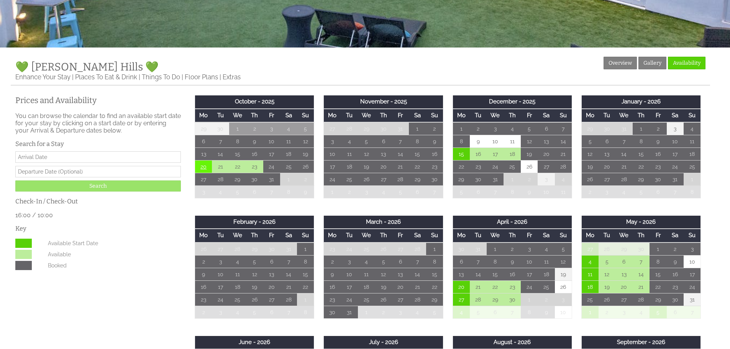
click at [203, 170] on td "20" at bounding box center [203, 167] width 17 height 13
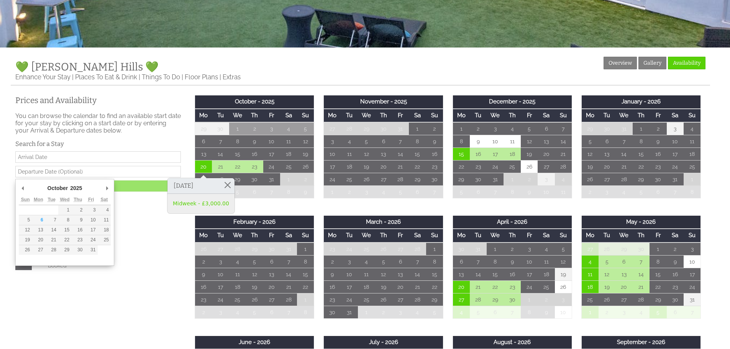
click at [93, 177] on input "text" at bounding box center [98, 171] width 166 height 11
type input "[DATE]"
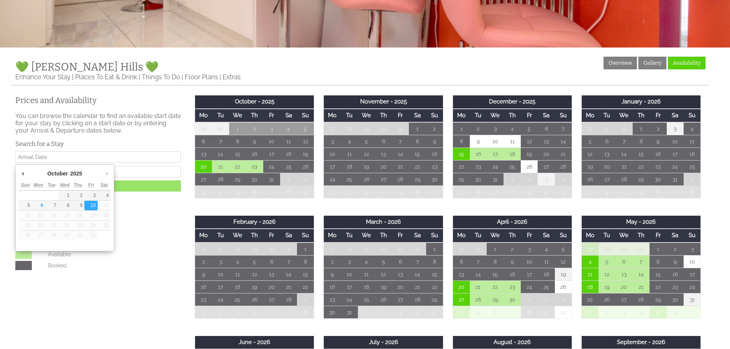
click at [82, 156] on input "Date" at bounding box center [98, 156] width 166 height 11
type input "[DATE]"
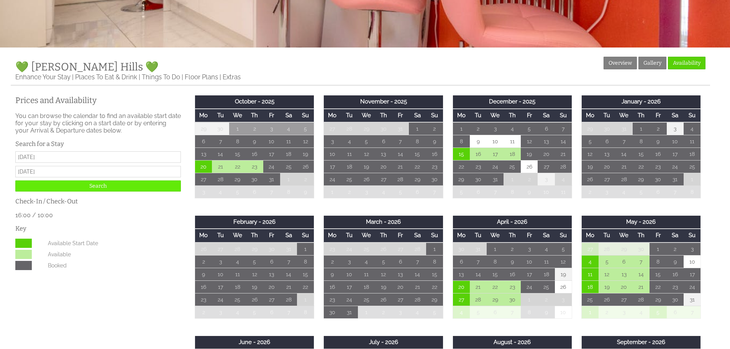
click at [47, 186] on input "Search" at bounding box center [98, 186] width 166 height 11
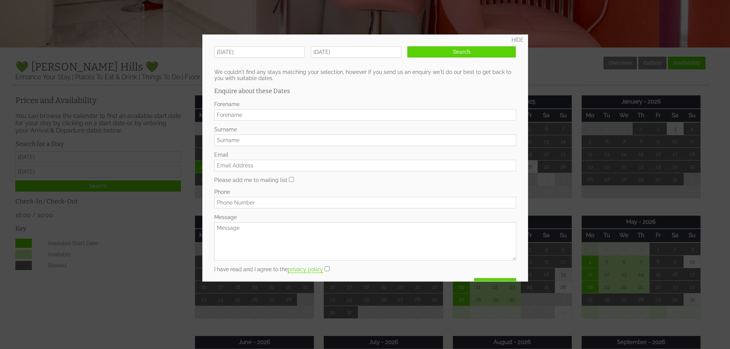
scroll to position [27, 0]
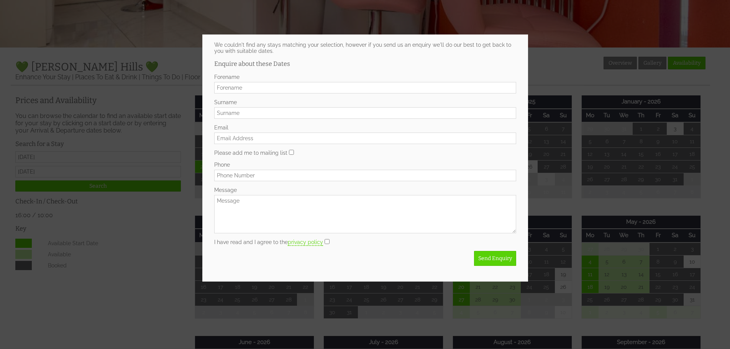
click at [162, 249] on div at bounding box center [365, 174] width 730 height 349
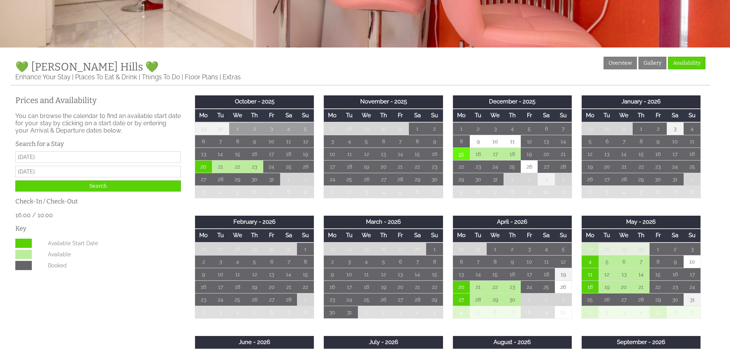
click at [461, 155] on td "15" at bounding box center [461, 154] width 17 height 13
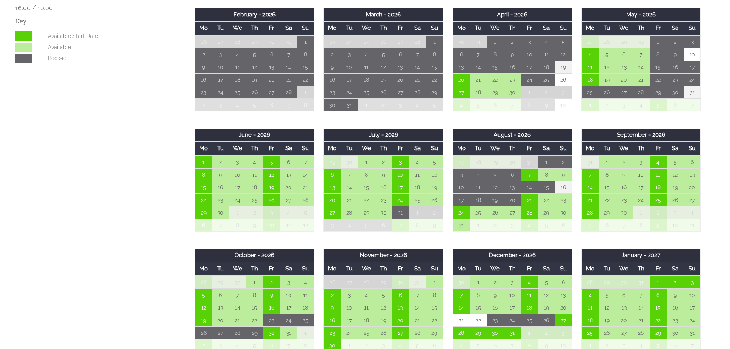
scroll to position [460, 0]
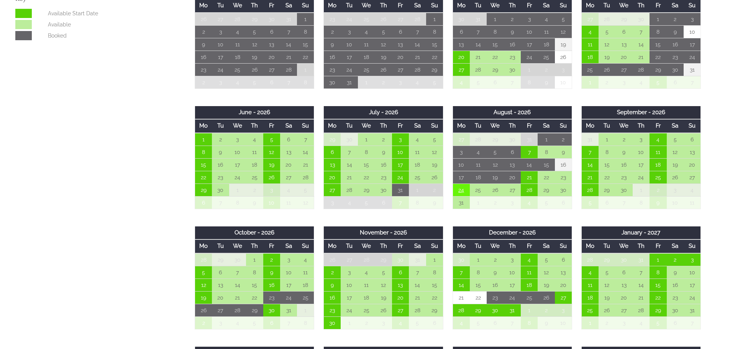
click at [460, 193] on td "24" at bounding box center [461, 190] width 17 height 13
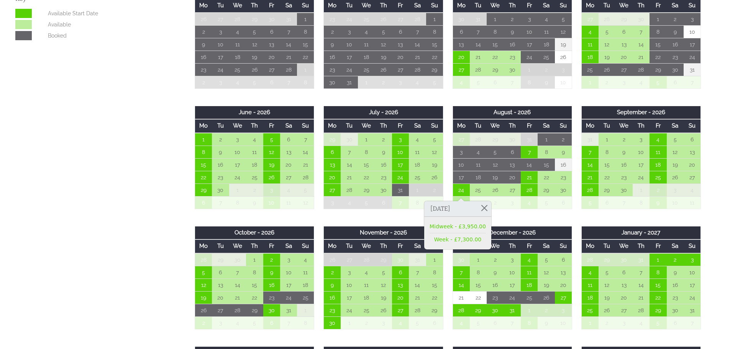
click at [139, 146] on div "Properties 💚 [PERSON_NAME] Hills 💚 Overview Gallery Availability Enhance Your S…" at bounding box center [360, 327] width 699 height 1001
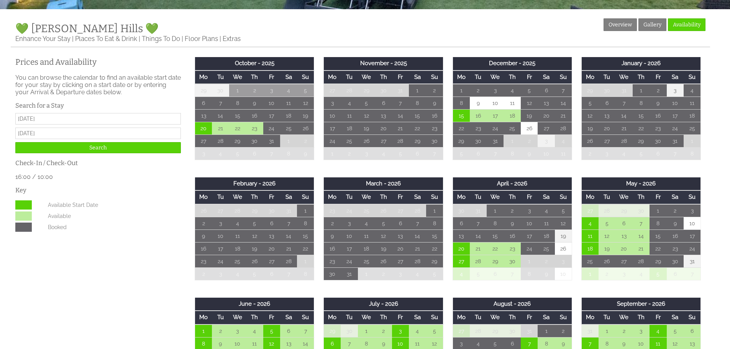
scroll to position [192, 0]
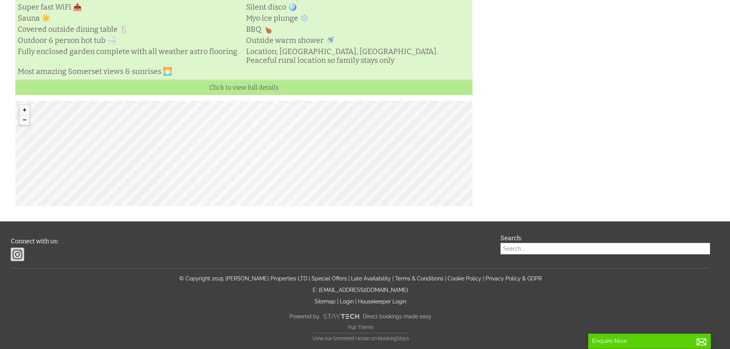
scroll to position [264, 0]
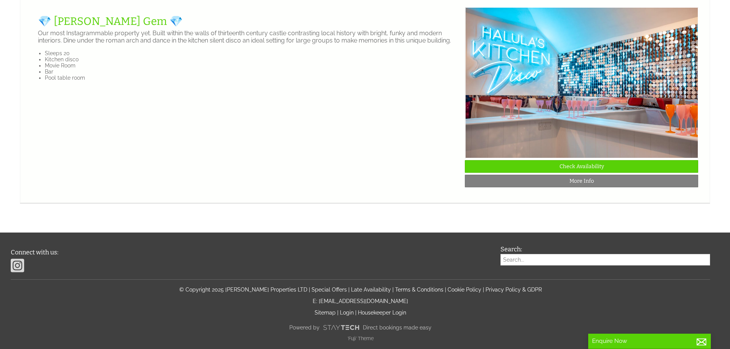
scroll to position [1757, 0]
click at [102, 28] on link "💎 [PERSON_NAME] Gem 💎" at bounding box center [110, 21] width 145 height 13
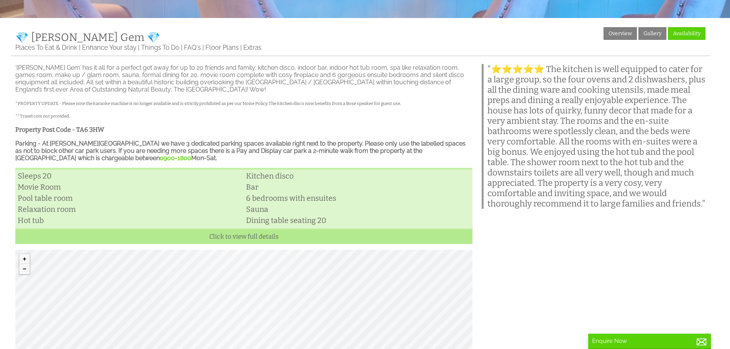
scroll to position [192, 0]
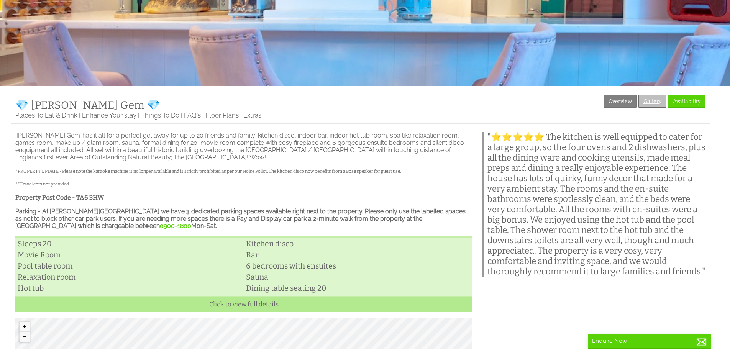
click at [654, 104] on link "Gallery" at bounding box center [652, 101] width 28 height 13
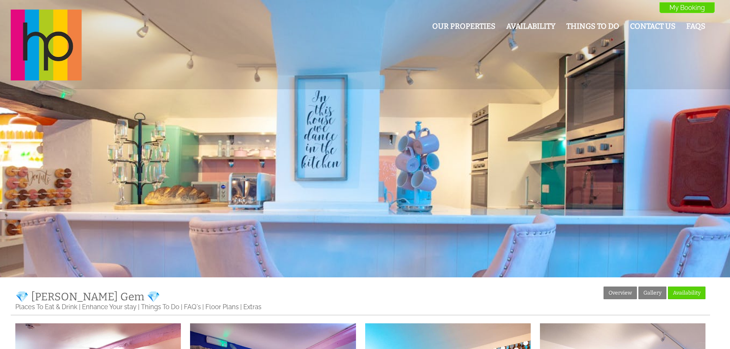
scroll to position [192, 0]
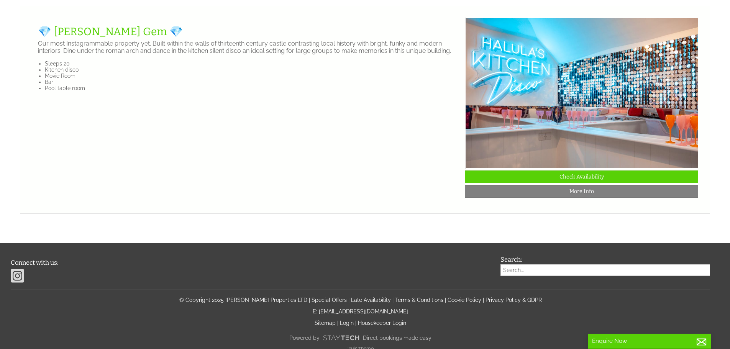
scroll to position [1527, 0]
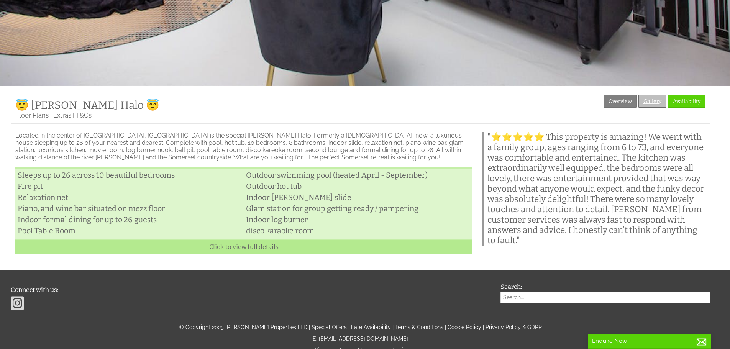
click at [656, 100] on link "Gallery" at bounding box center [652, 101] width 28 height 13
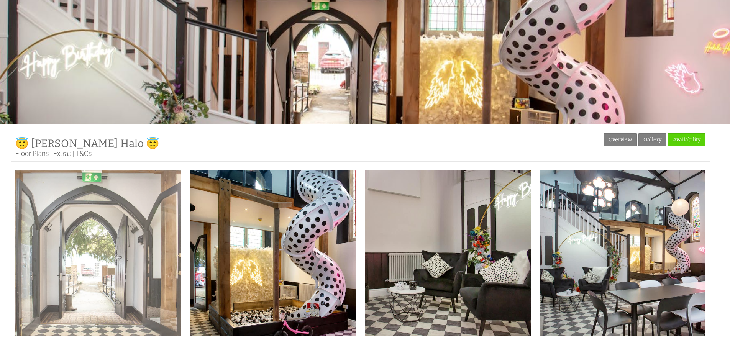
click at [110, 228] on img at bounding box center [98, 253] width 166 height 166
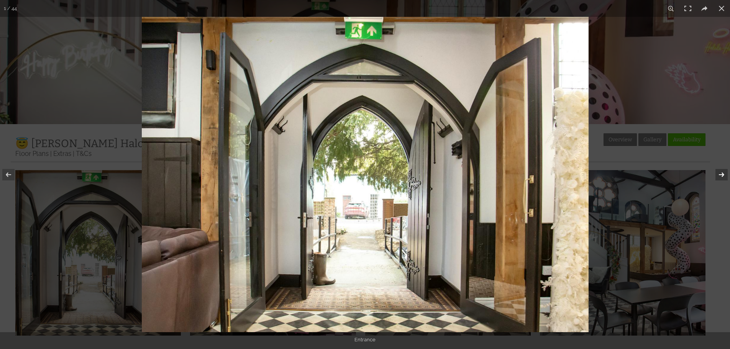
click at [722, 175] on button at bounding box center [716, 175] width 27 height 38
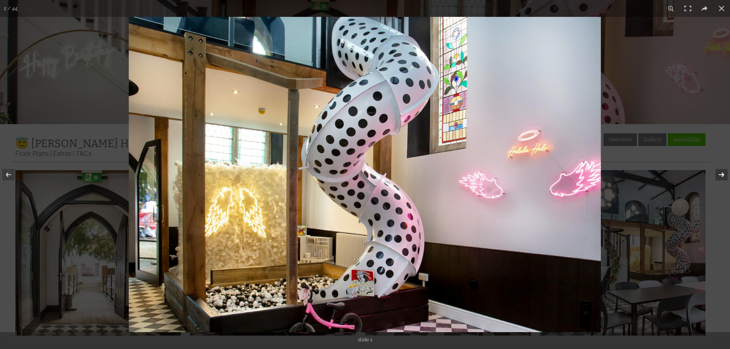
click at [722, 175] on button at bounding box center [716, 175] width 27 height 38
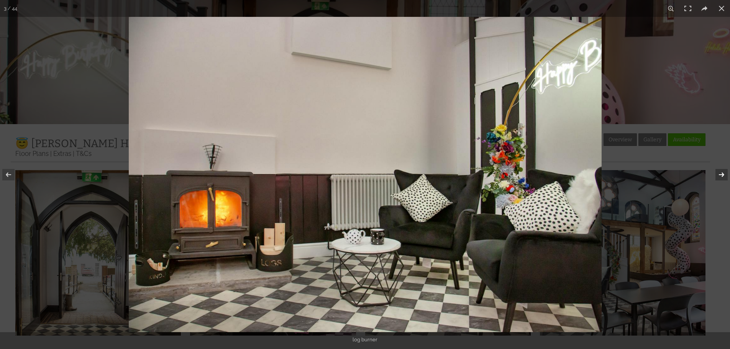
click at [722, 175] on button at bounding box center [716, 175] width 27 height 38
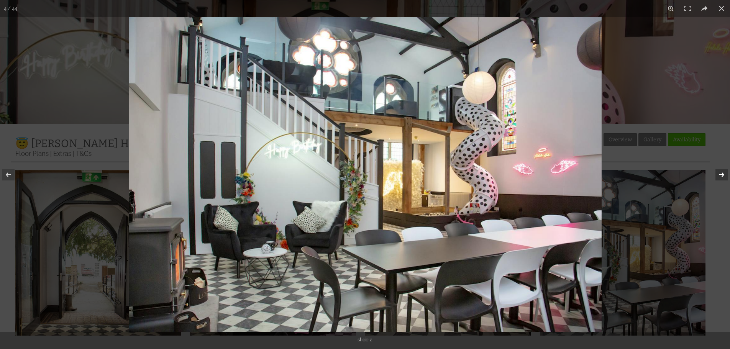
click at [722, 175] on button at bounding box center [716, 175] width 27 height 38
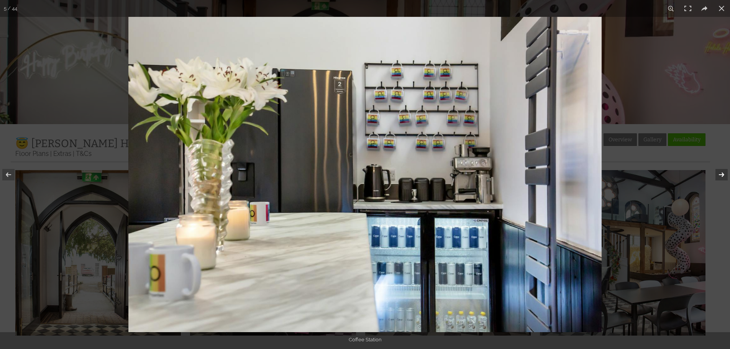
click at [722, 175] on button at bounding box center [716, 175] width 27 height 38
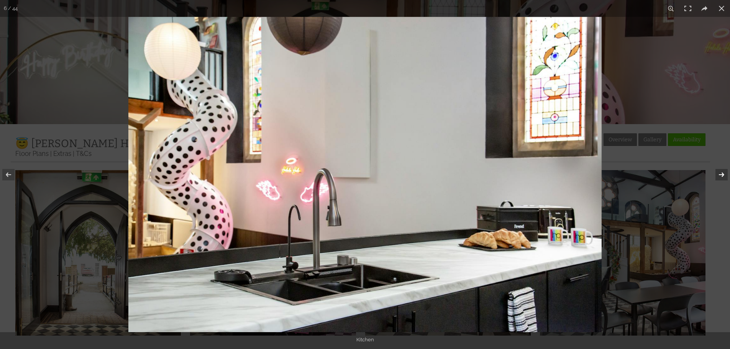
click at [717, 176] on button at bounding box center [716, 175] width 27 height 38
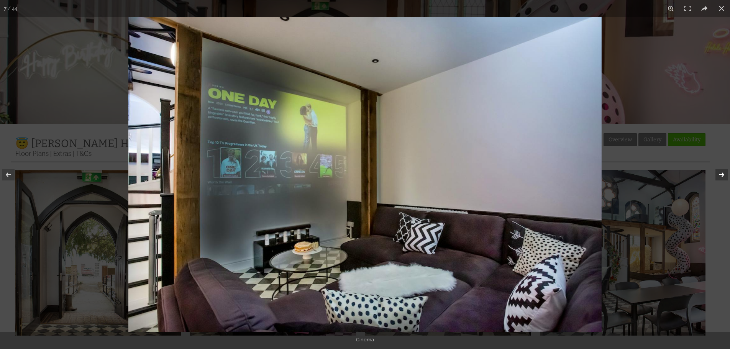
click at [720, 176] on button at bounding box center [716, 175] width 27 height 38
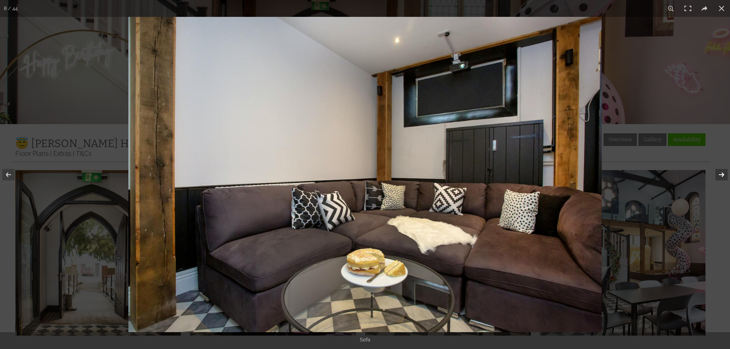
click at [720, 176] on button at bounding box center [716, 175] width 27 height 38
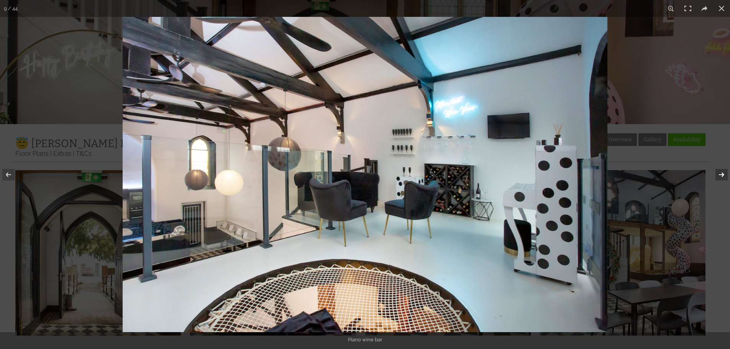
click at [721, 176] on button at bounding box center [716, 175] width 27 height 38
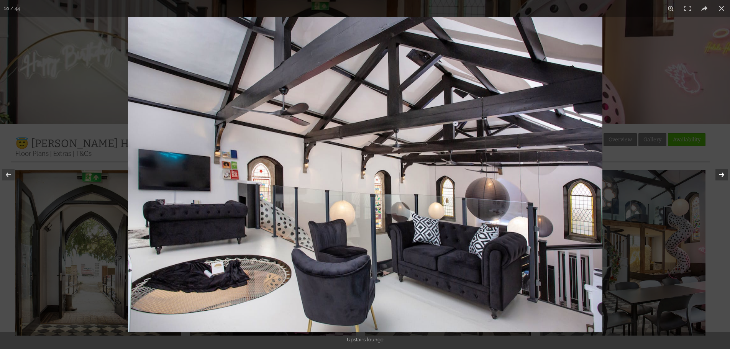
click at [723, 176] on button at bounding box center [716, 175] width 27 height 38
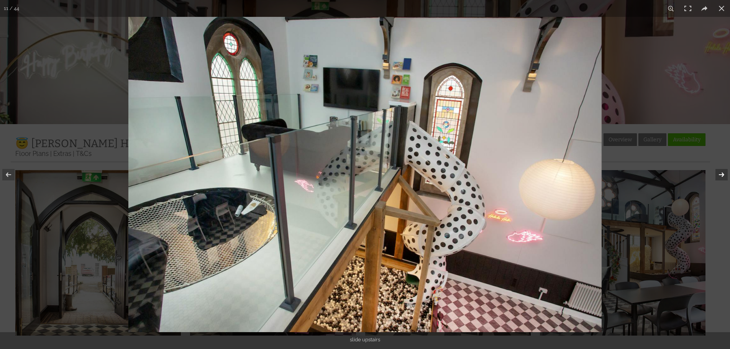
click at [723, 176] on button at bounding box center [716, 175] width 27 height 38
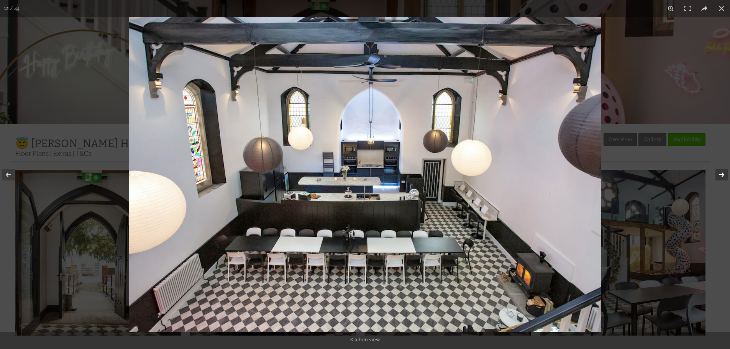
click at [723, 176] on button at bounding box center [716, 175] width 27 height 38
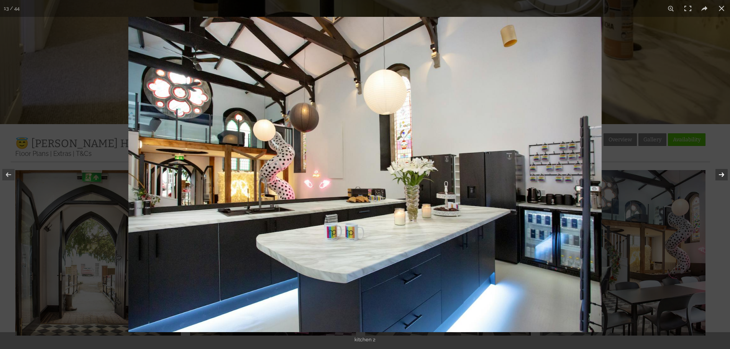
click at [723, 176] on button at bounding box center [716, 175] width 27 height 38
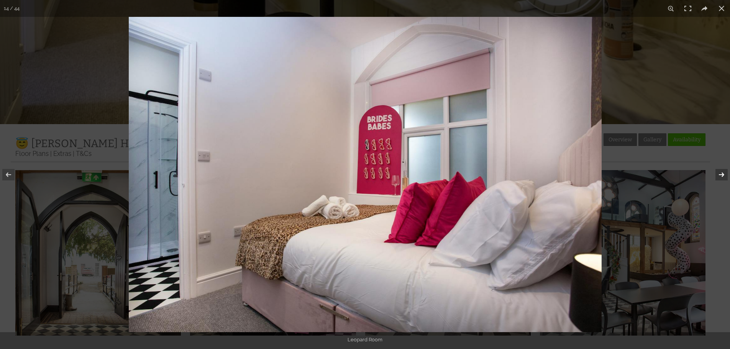
click at [723, 176] on button at bounding box center [716, 175] width 27 height 38
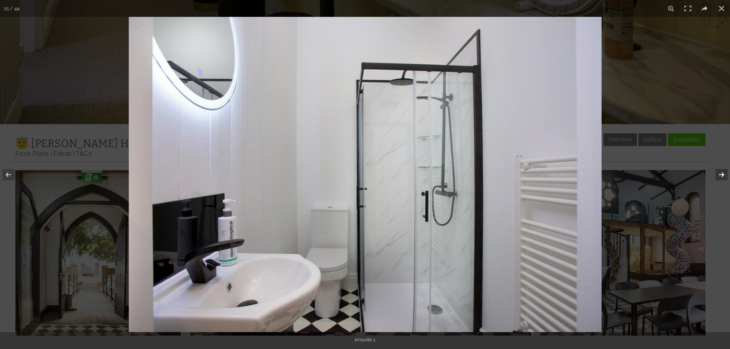
click at [723, 176] on button at bounding box center [716, 175] width 27 height 38
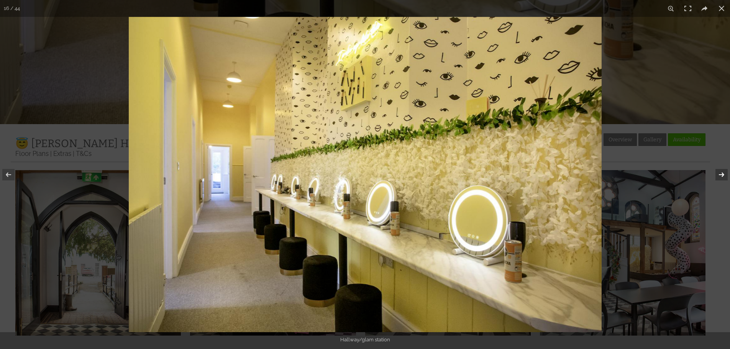
click at [723, 176] on button at bounding box center [716, 175] width 27 height 38
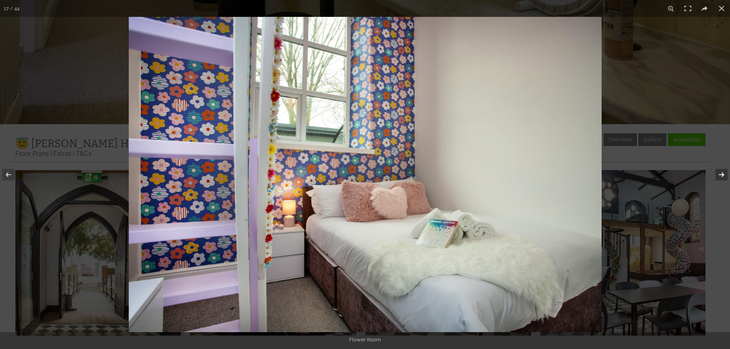
click at [723, 176] on button at bounding box center [716, 175] width 27 height 38
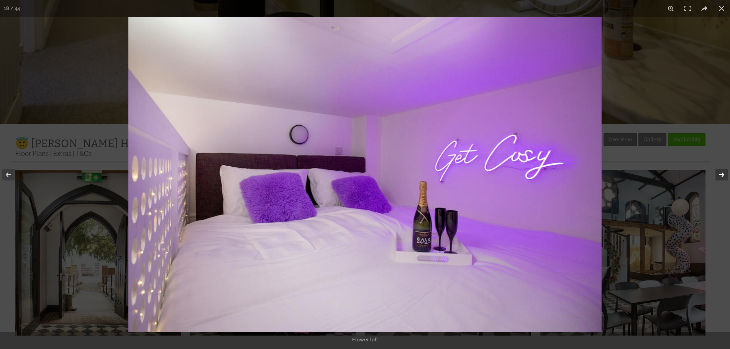
click at [723, 176] on button at bounding box center [716, 175] width 27 height 38
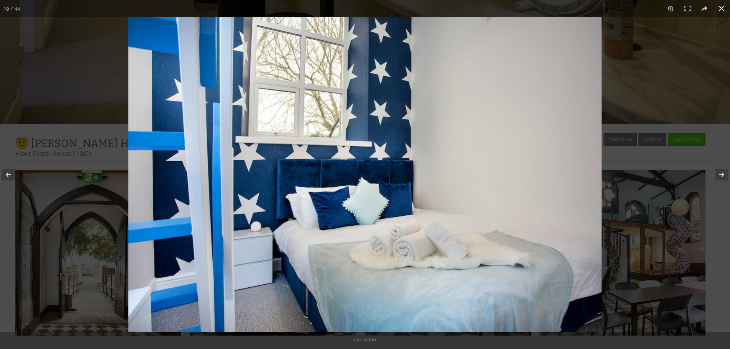
click at [719, 8] on button at bounding box center [721, 8] width 17 height 17
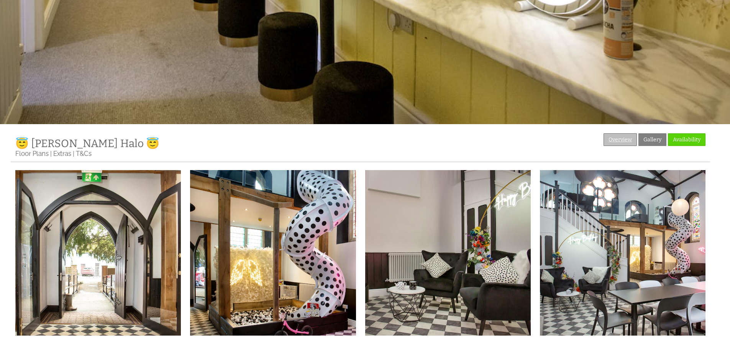
click at [631, 139] on link "Overview" at bounding box center [620, 139] width 33 height 13
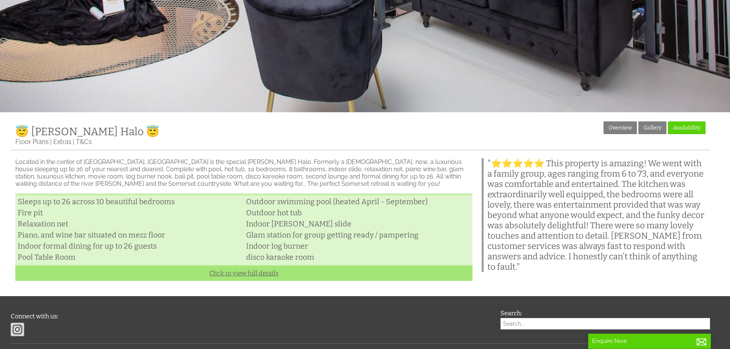
click at [249, 277] on link "Click to view full details" at bounding box center [243, 273] width 457 height 16
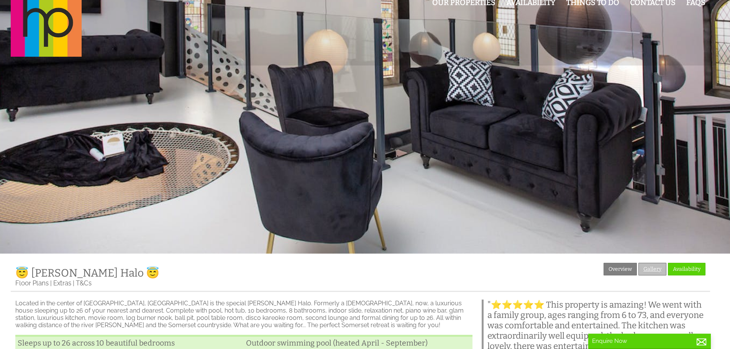
click at [650, 266] on link "Gallery" at bounding box center [652, 269] width 28 height 13
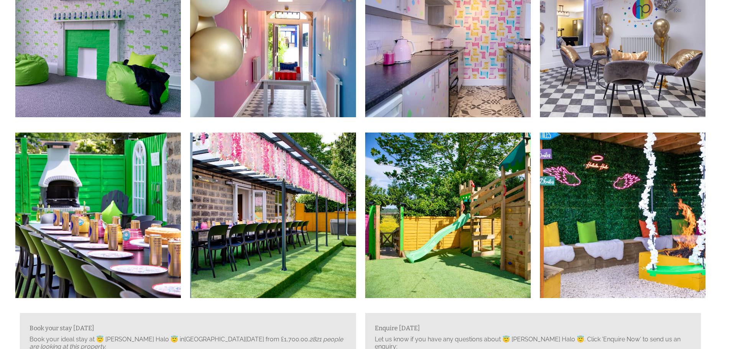
scroll to position [2069, 0]
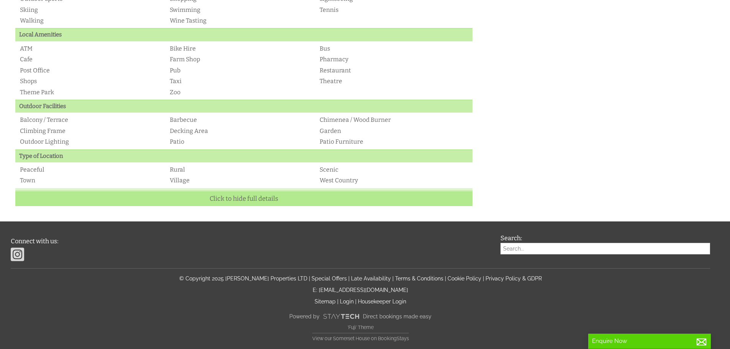
scroll to position [24, 0]
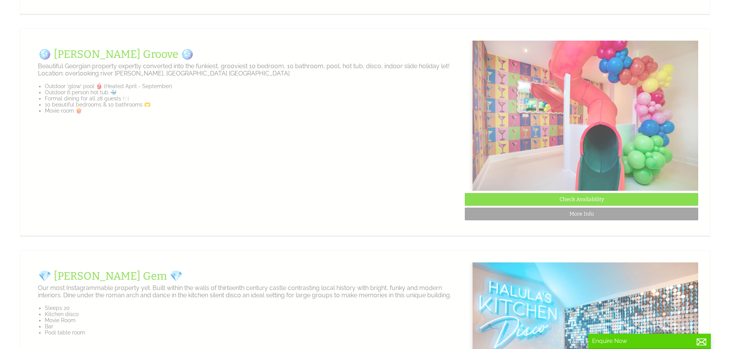
scroll to position [0, 7]
